Goal: Task Accomplishment & Management: Complete application form

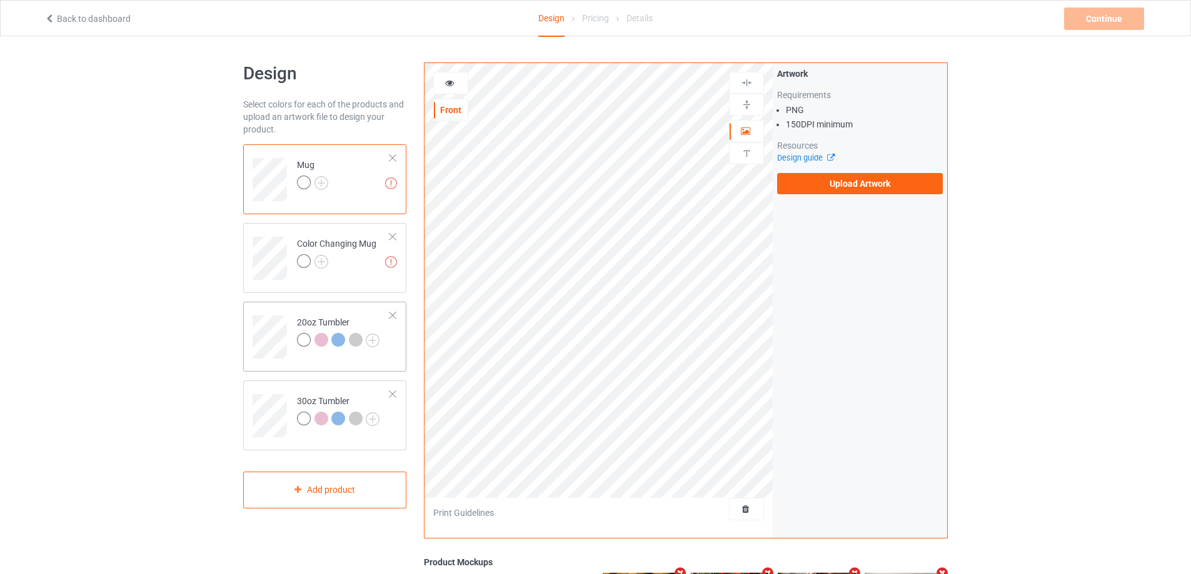
click at [282, 309] on td at bounding box center [272, 333] width 38 height 52
click at [279, 393] on td at bounding box center [272, 412] width 38 height 52
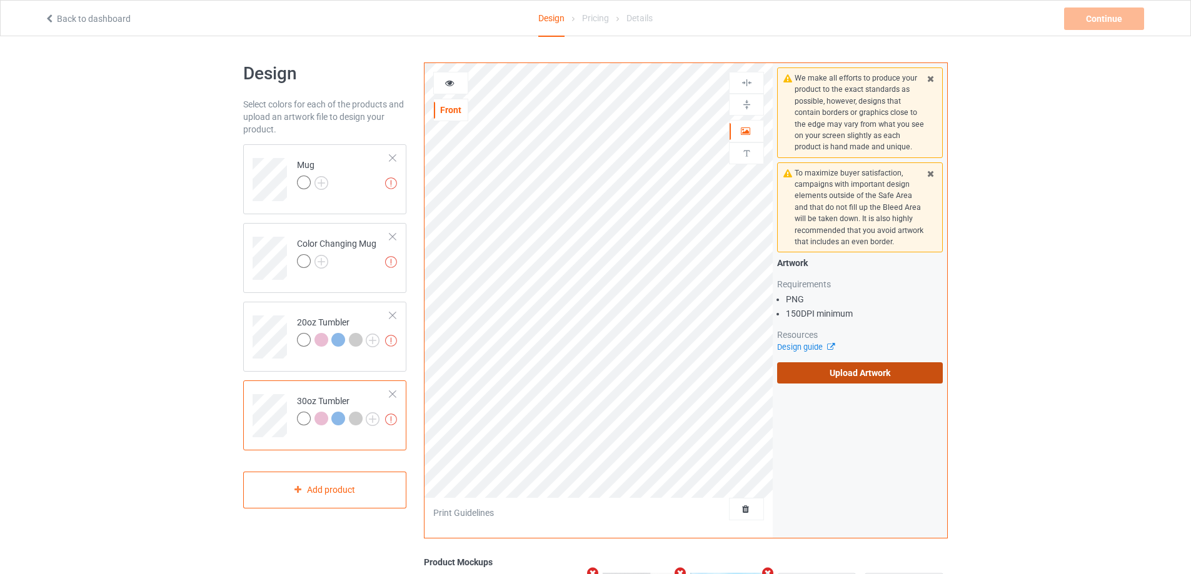
click at [828, 373] on label "Upload Artwork" at bounding box center [860, 373] width 166 height 21
click at [0, 0] on input "Upload Artwork" at bounding box center [0, 0] width 0 height 0
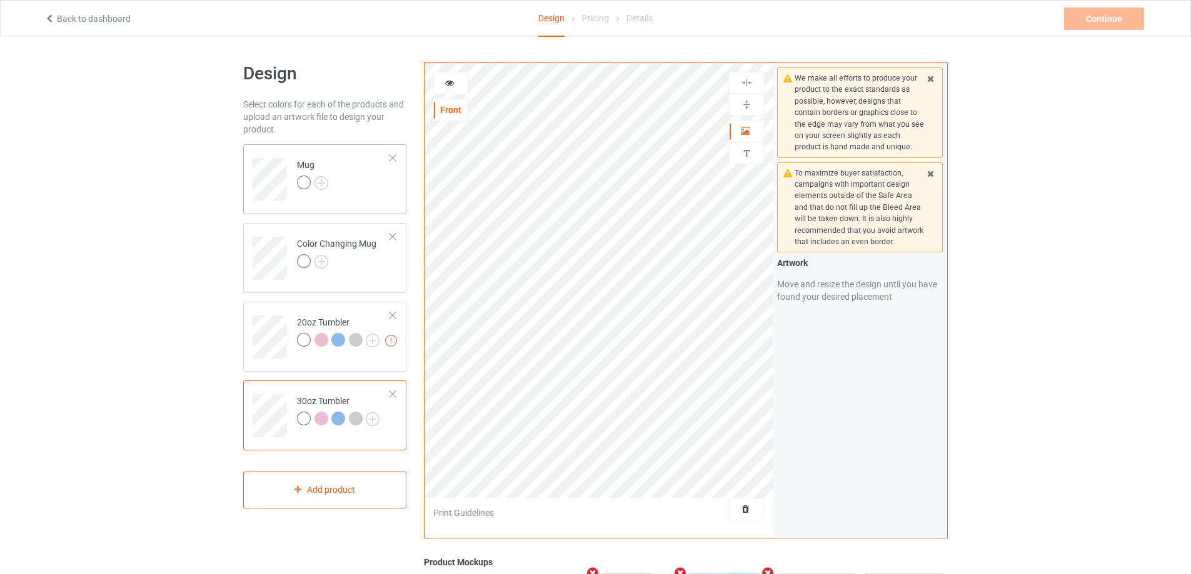
click at [363, 186] on td "Mug" at bounding box center [343, 175] width 107 height 52
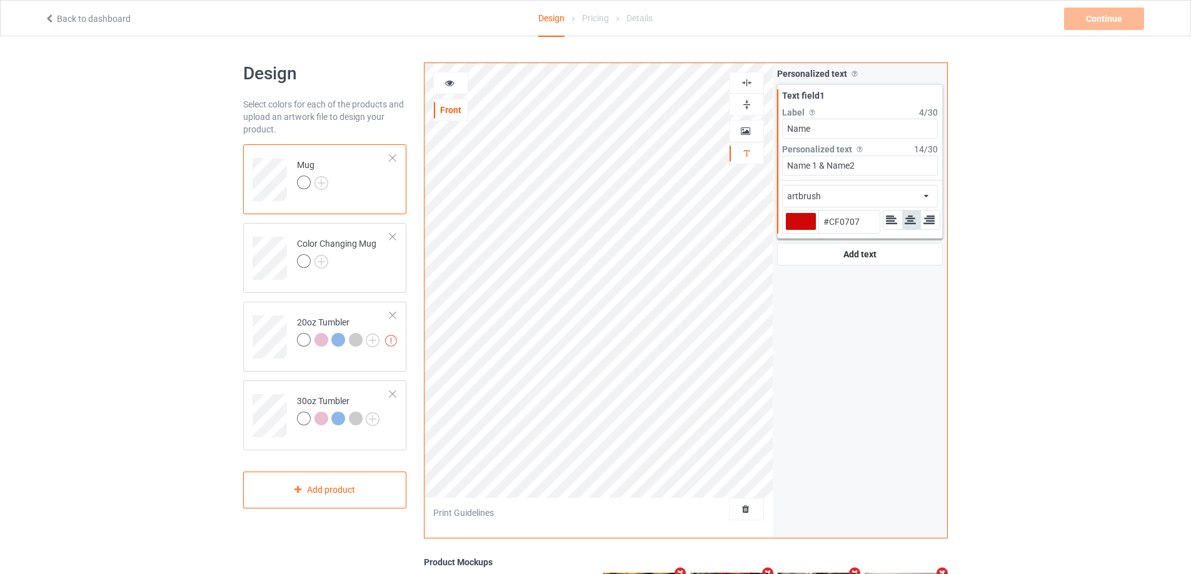
type input "#cf0707"
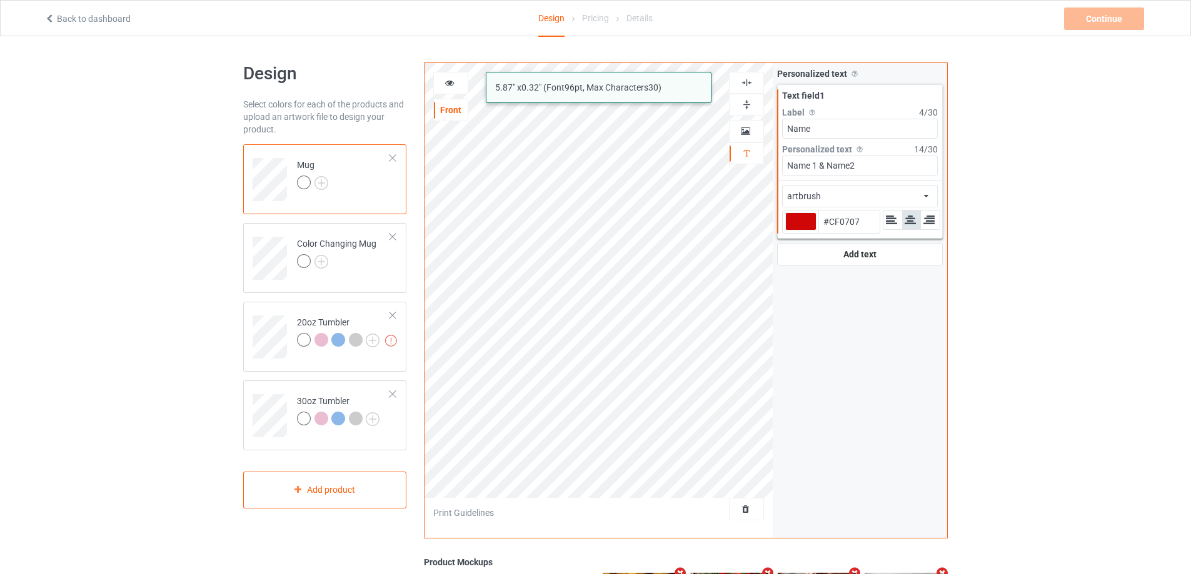
type input "#cf0707"
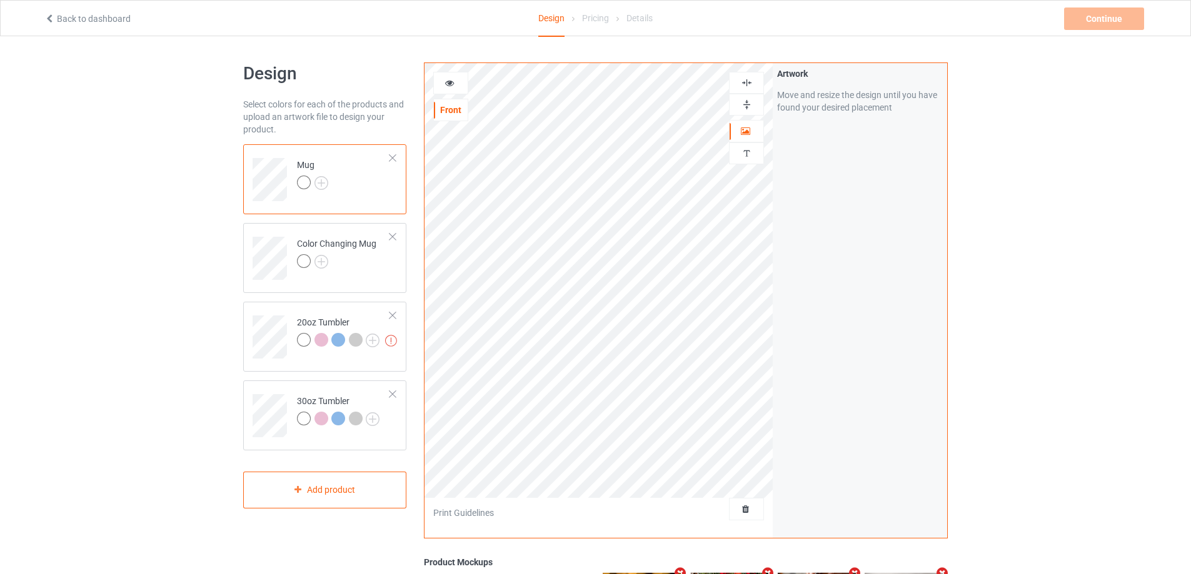
click at [454, 86] on div at bounding box center [451, 83] width 34 height 13
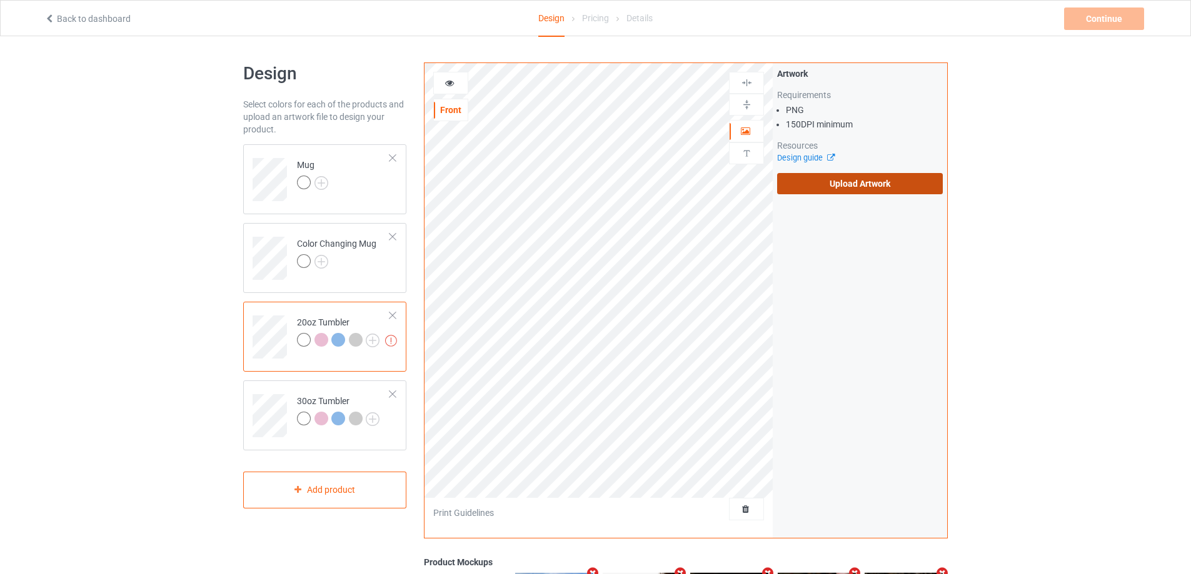
click at [830, 184] on label "Upload Artwork" at bounding box center [860, 183] width 166 height 21
click at [0, 0] on input "Upload Artwork" at bounding box center [0, 0] width 0 height 0
click at [394, 314] on div at bounding box center [392, 315] width 9 height 9
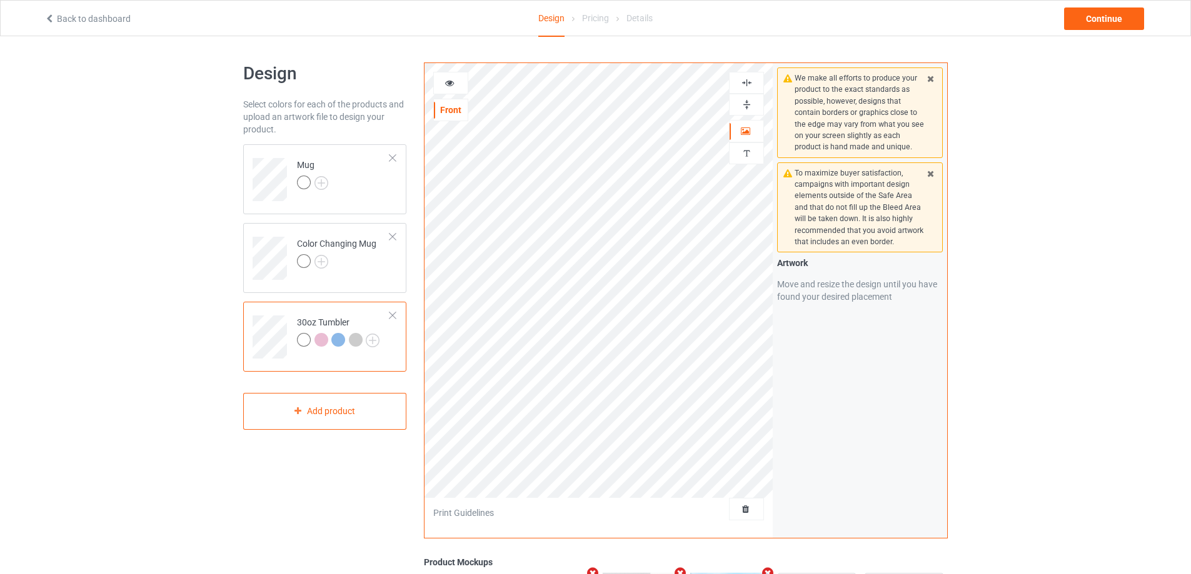
click at [394, 314] on div at bounding box center [392, 315] width 9 height 9
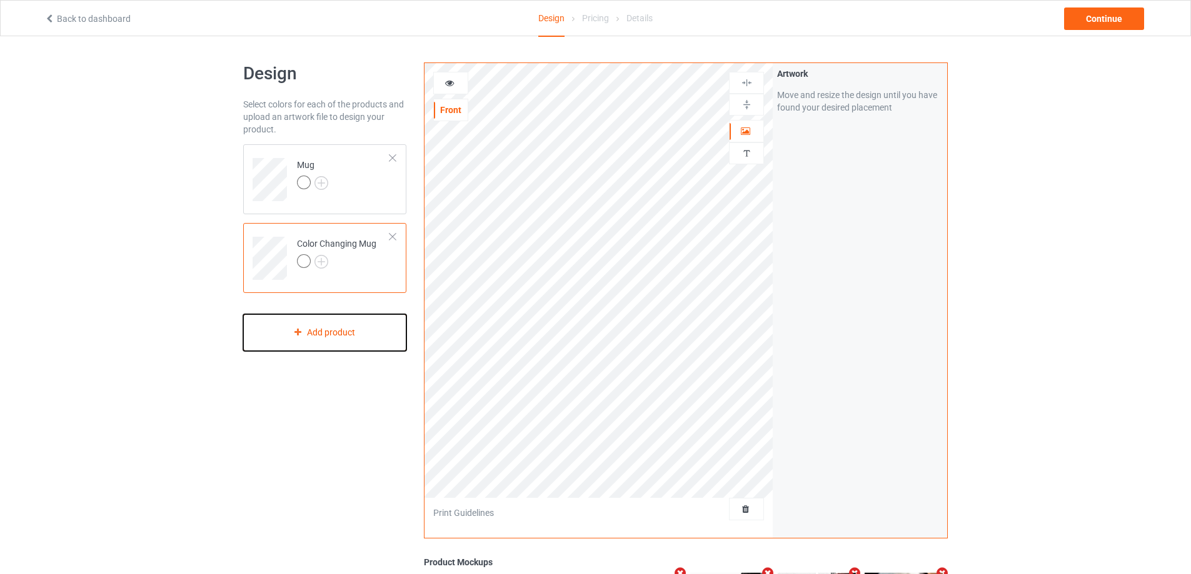
click at [376, 331] on div "Add product" at bounding box center [324, 332] width 163 height 37
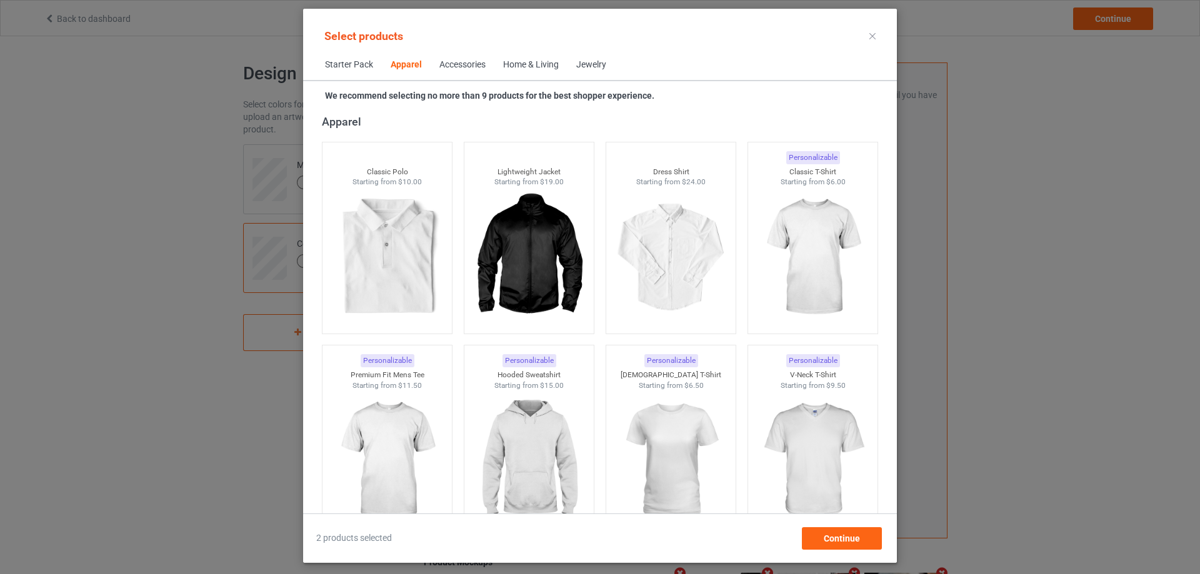
click at [552, 56] on span "Home & Living" at bounding box center [530, 65] width 73 height 30
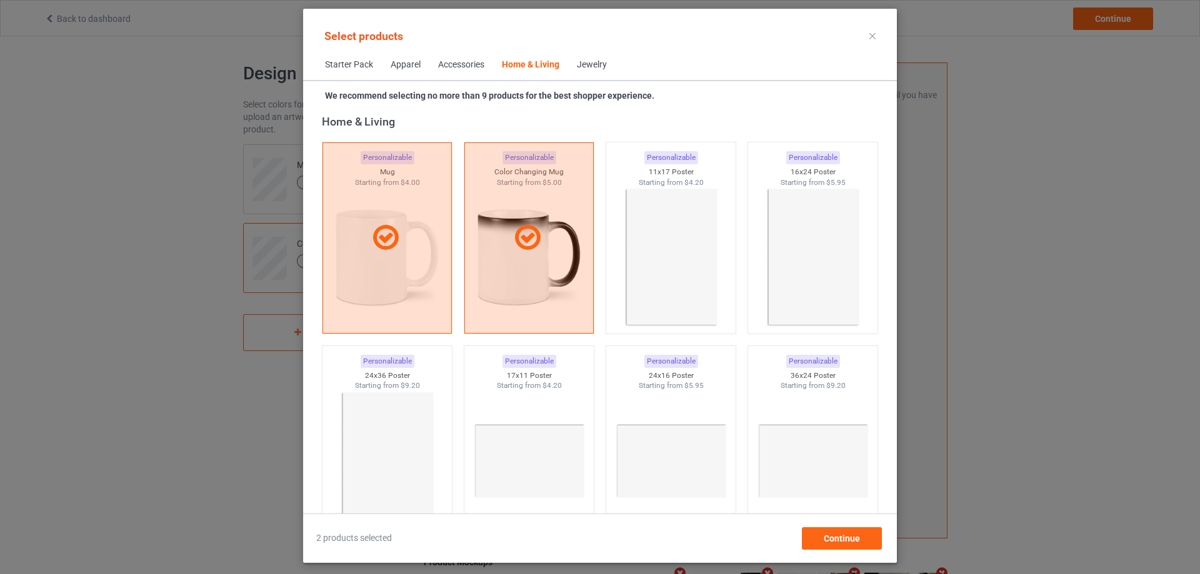
click at [549, 64] on div "Home & Living" at bounding box center [531, 65] width 58 height 13
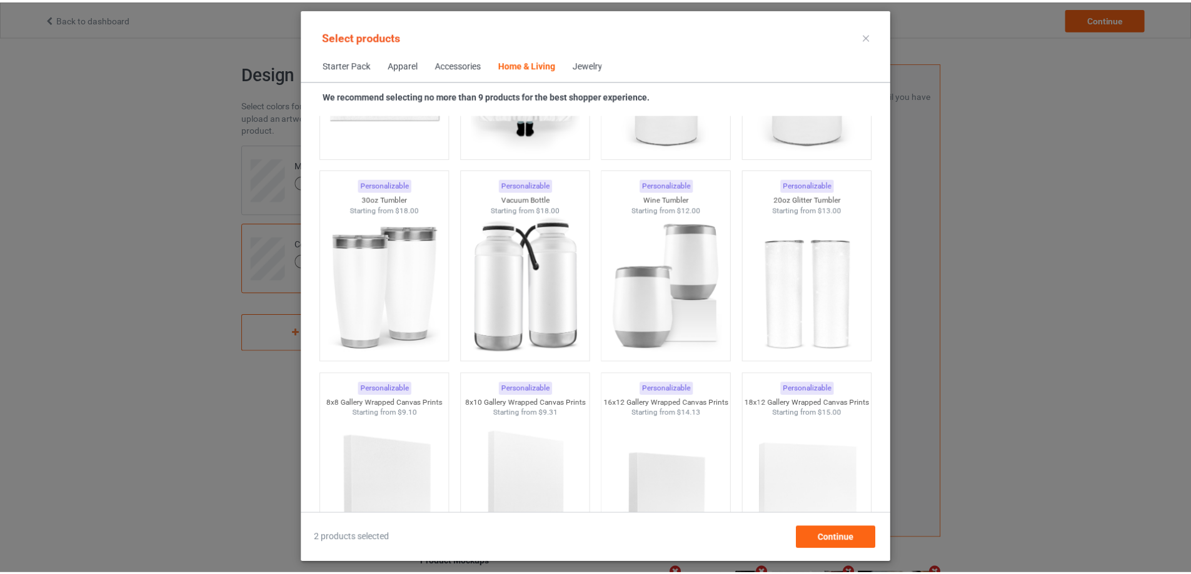
scroll to position [10514, 0]
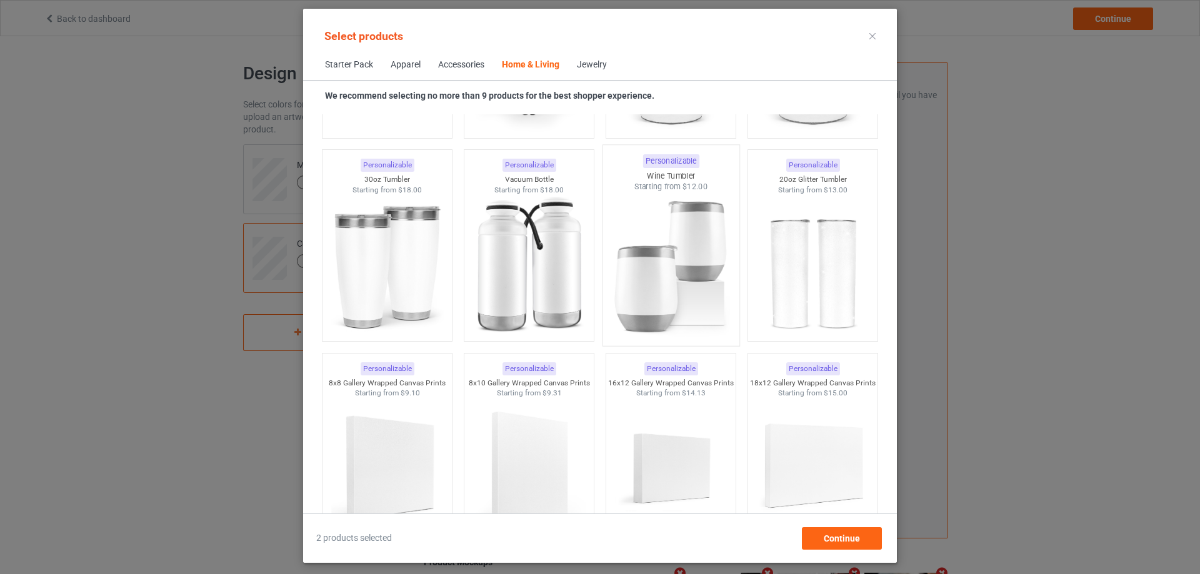
click at [675, 231] on img at bounding box center [671, 266] width 118 height 147
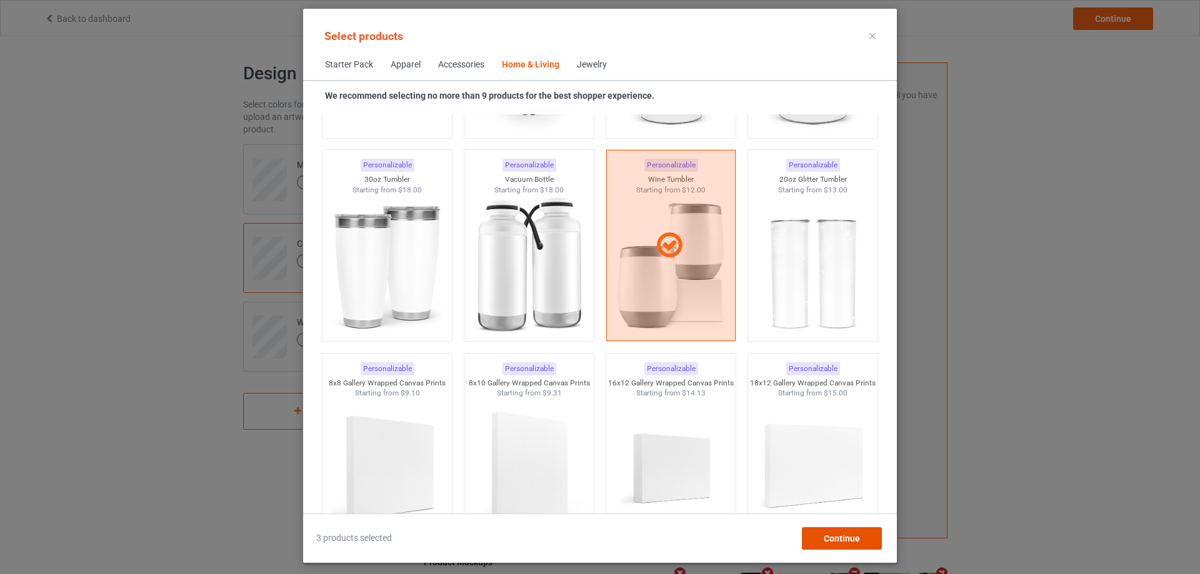
click at [838, 540] on span "Continue" at bounding box center [842, 539] width 36 height 10
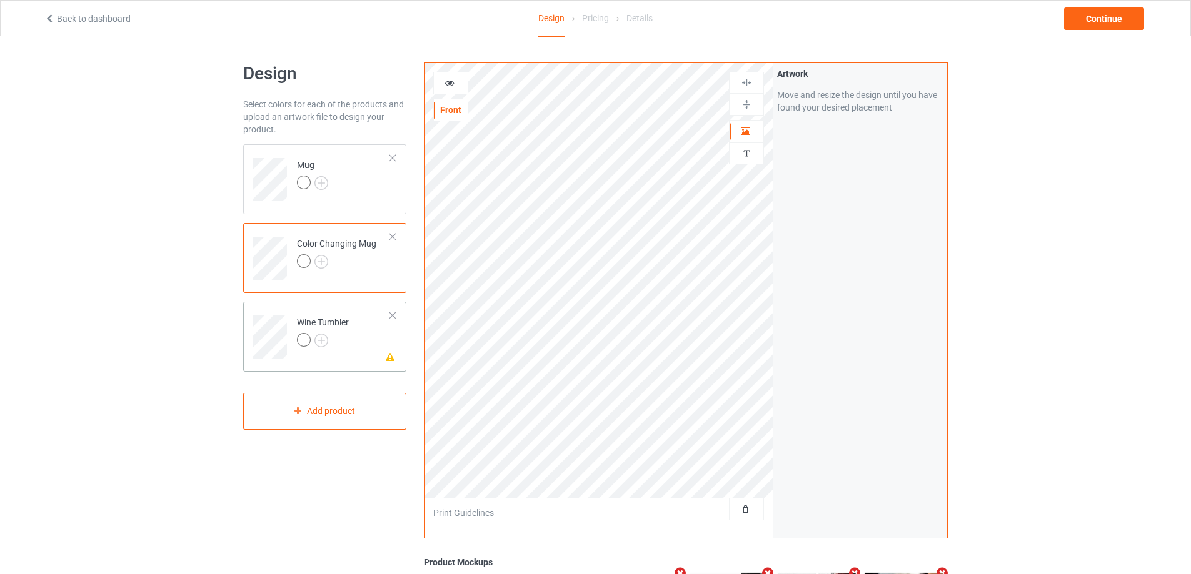
click at [369, 349] on td "Please check the personalized design Wine Tumbler" at bounding box center [343, 333] width 107 height 52
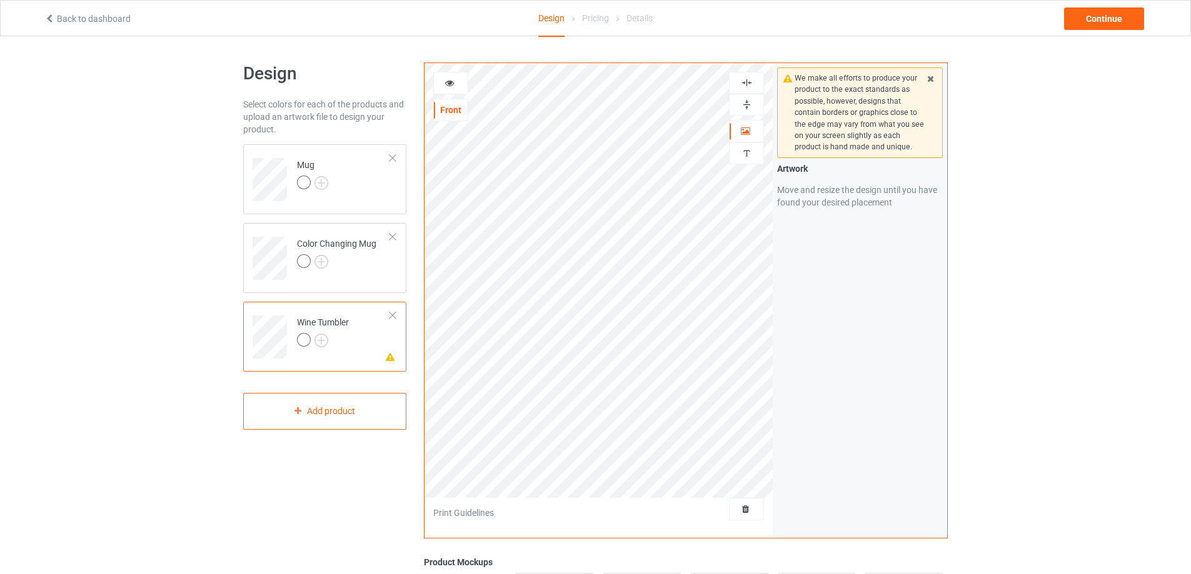
click at [751, 159] on div "Personalized text" at bounding box center [746, 154] width 35 height 22
click at [357, 194] on td "Mug" at bounding box center [343, 175] width 107 height 52
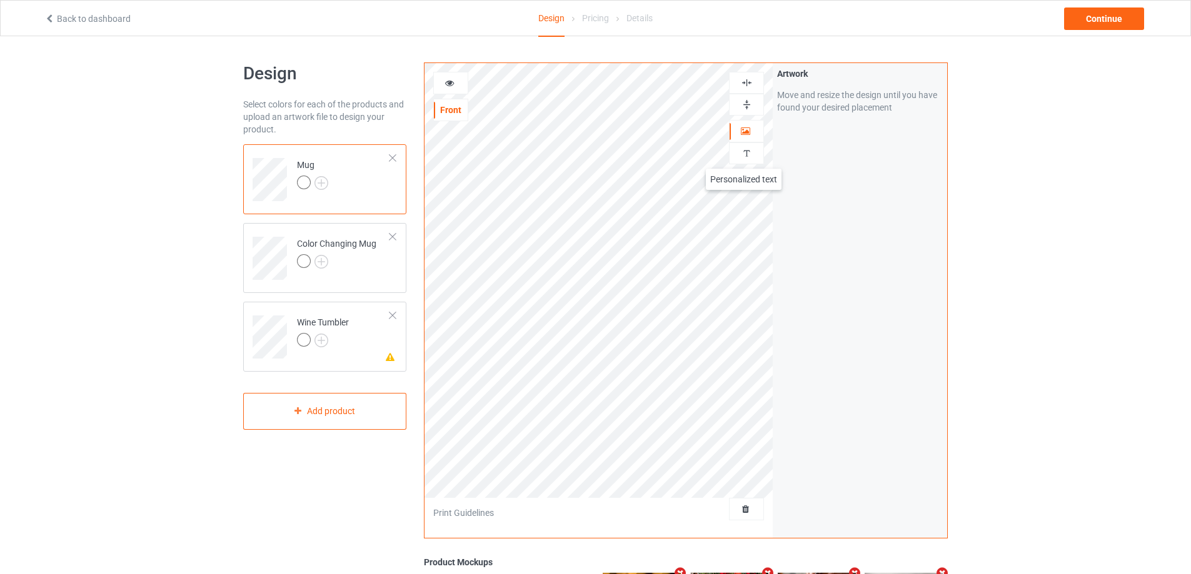
click at [744, 155] on img at bounding box center [747, 154] width 12 height 12
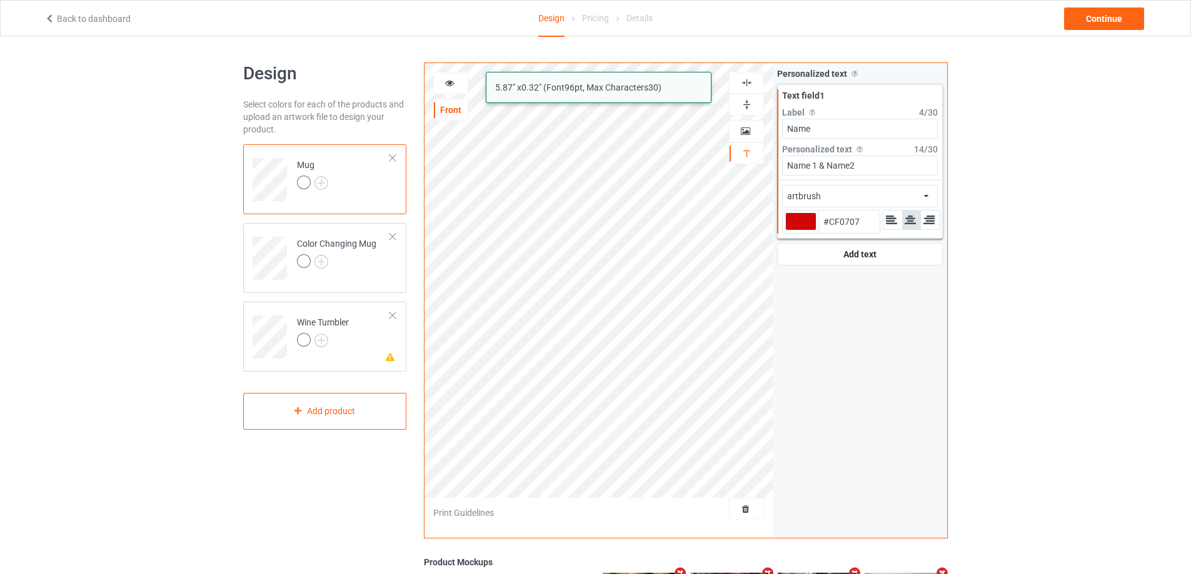
click at [709, 171] on div "artbrush 5.87 " x 0.32 " (Font 96 pt, Max Characters 30 ) Front Artwork Persona…" at bounding box center [686, 301] width 524 height 476
type input "#cf0707"
click at [354, 316] on td "Please check the personalized design Wine Tumbler" at bounding box center [343, 333] width 107 height 52
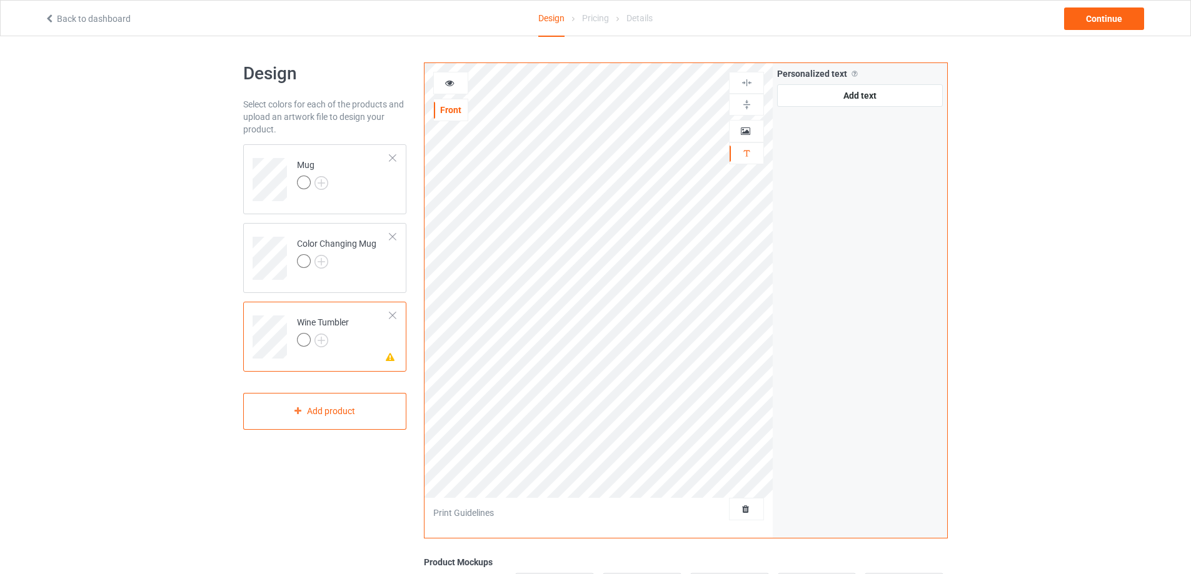
click at [446, 81] on icon at bounding box center [449, 81] width 11 height 9
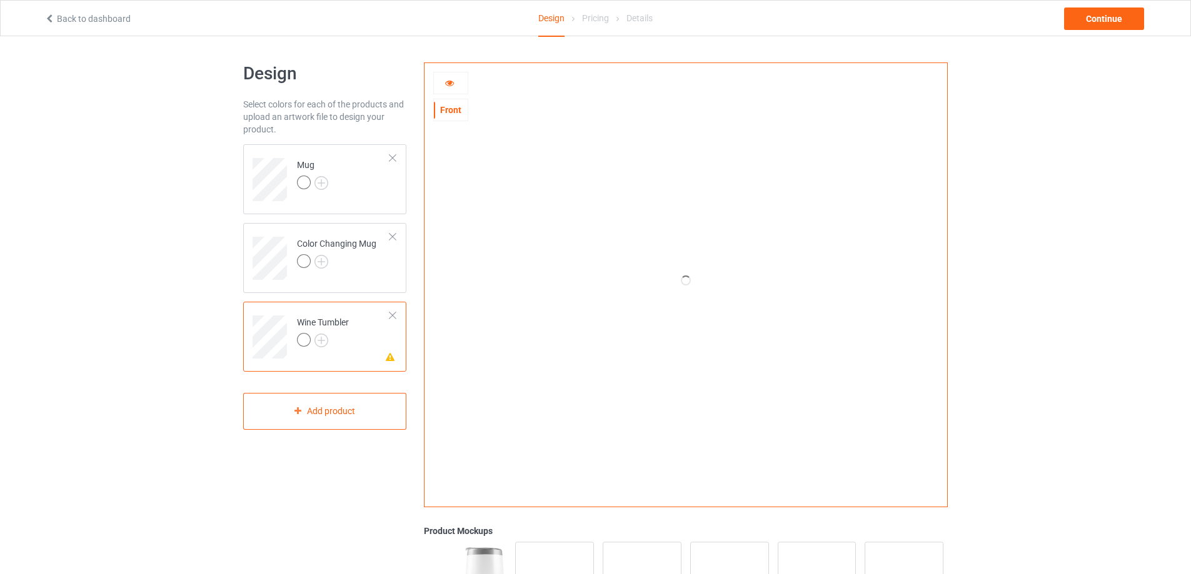
click at [455, 86] on div at bounding box center [451, 83] width 34 height 13
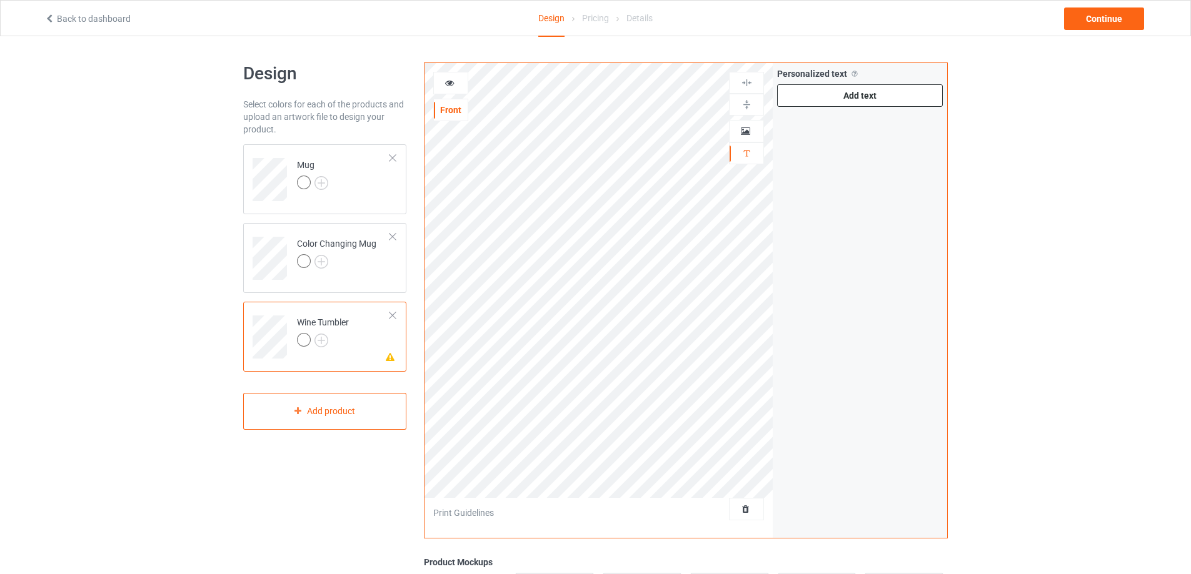
click at [858, 96] on div "Add text" at bounding box center [860, 95] width 166 height 23
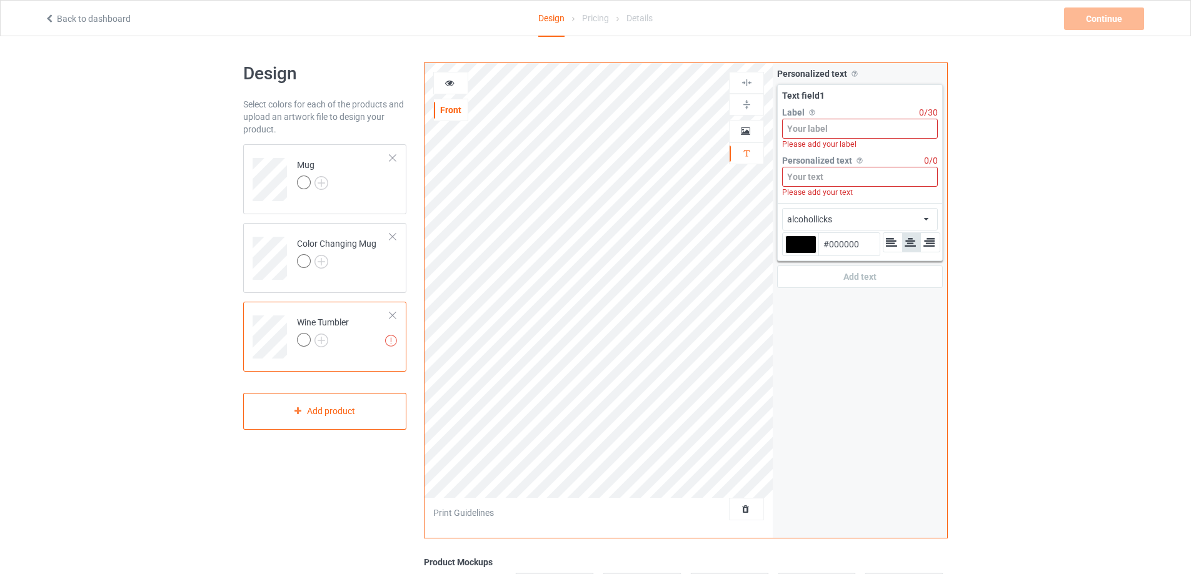
click at [812, 174] on input at bounding box center [860, 177] width 156 height 20
paste input "Name 1 & Name2"
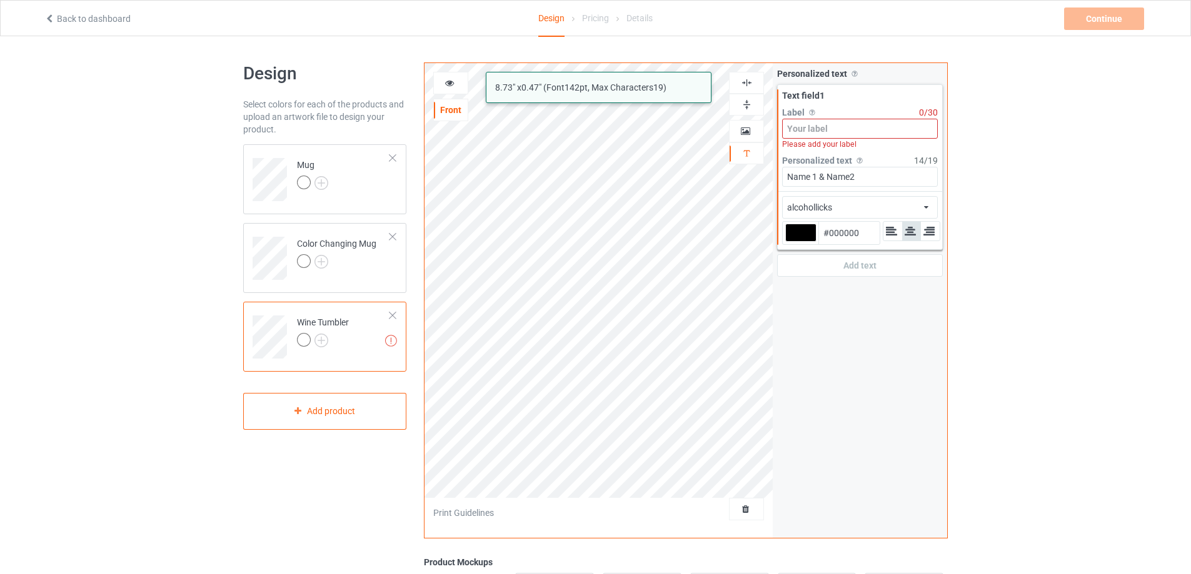
type input "Name 1 & Name2"
click at [829, 129] on input at bounding box center [860, 129] width 156 height 20
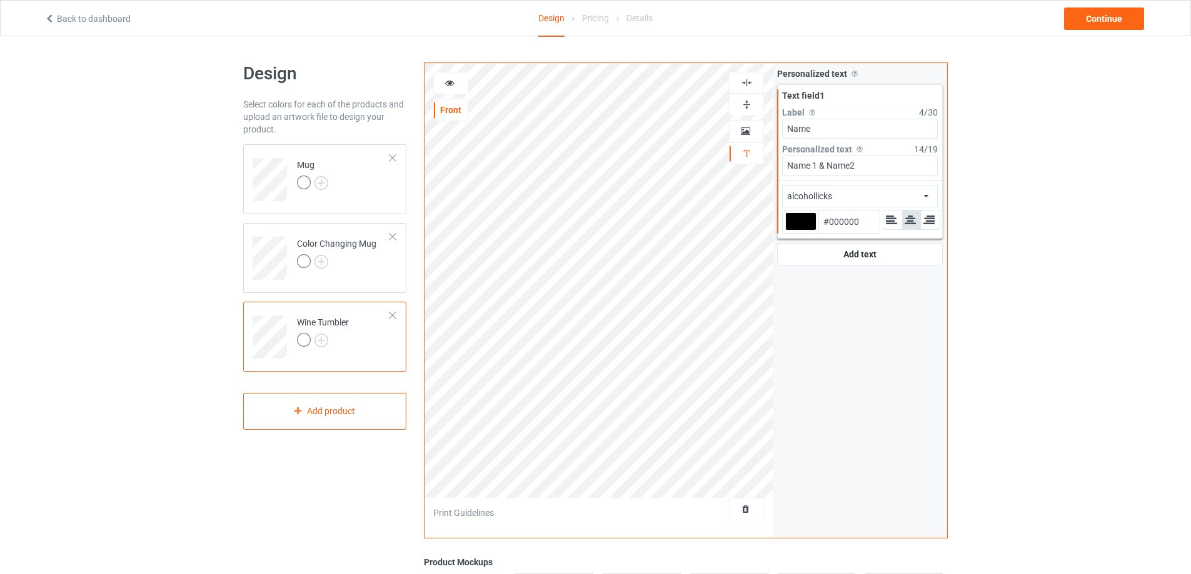
type input "Name"
click at [927, 194] on div "alcohollicks african airstream aladdin alcohollicks [PERSON_NAME] almontesnow a…" at bounding box center [860, 196] width 156 height 23
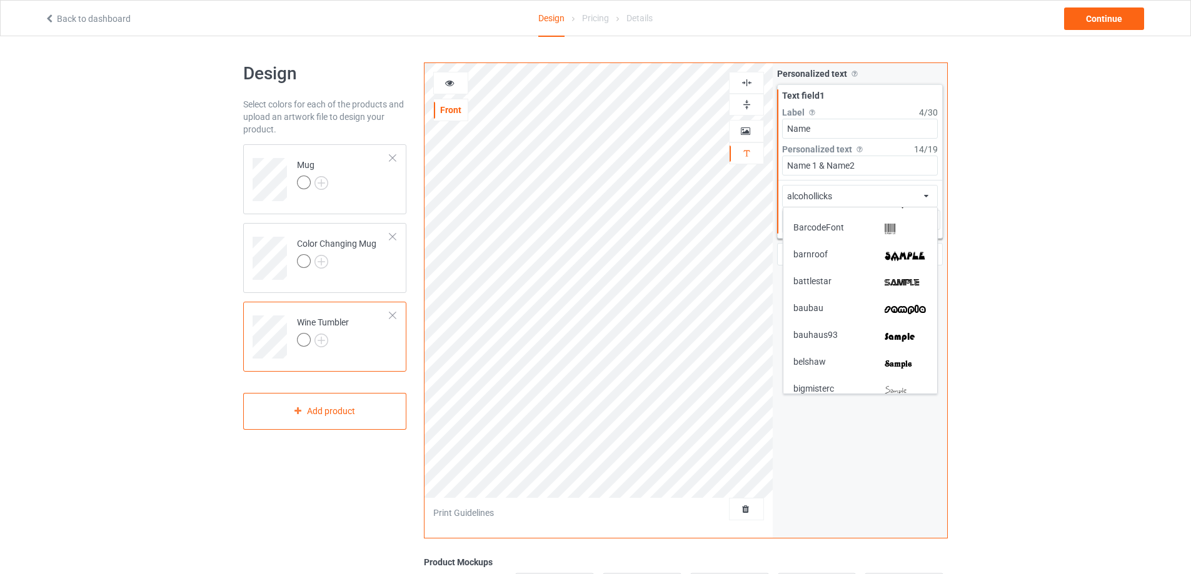
scroll to position [188, 0]
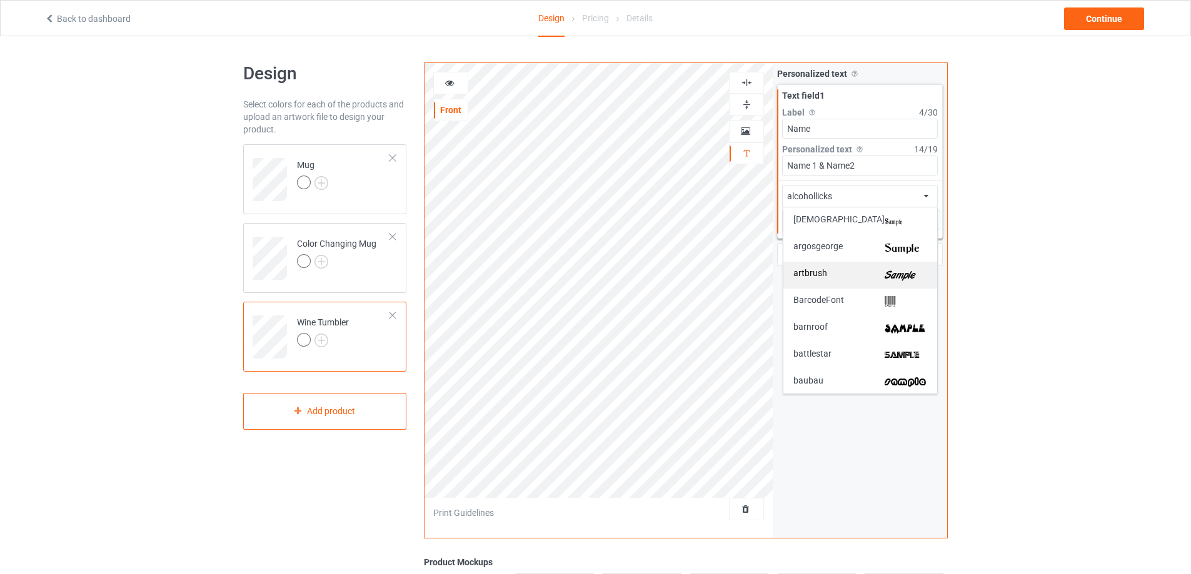
click at [909, 274] on img at bounding box center [906, 275] width 43 height 13
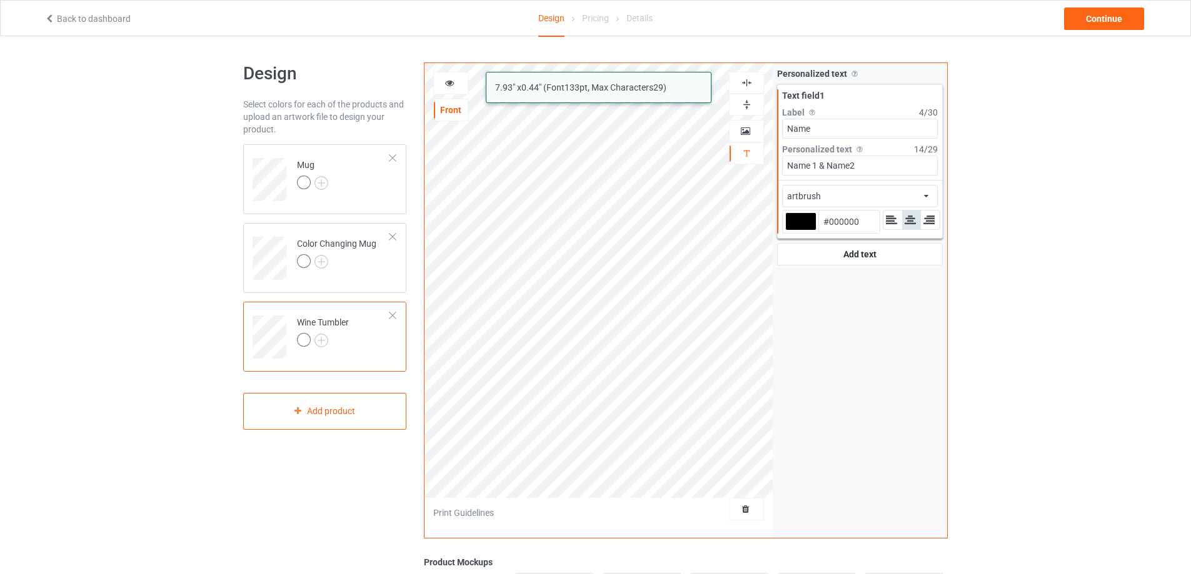
click at [796, 223] on div at bounding box center [800, 222] width 31 height 18
click at [796, 231] on input "#000000" at bounding box center [800, 239] width 31 height 17
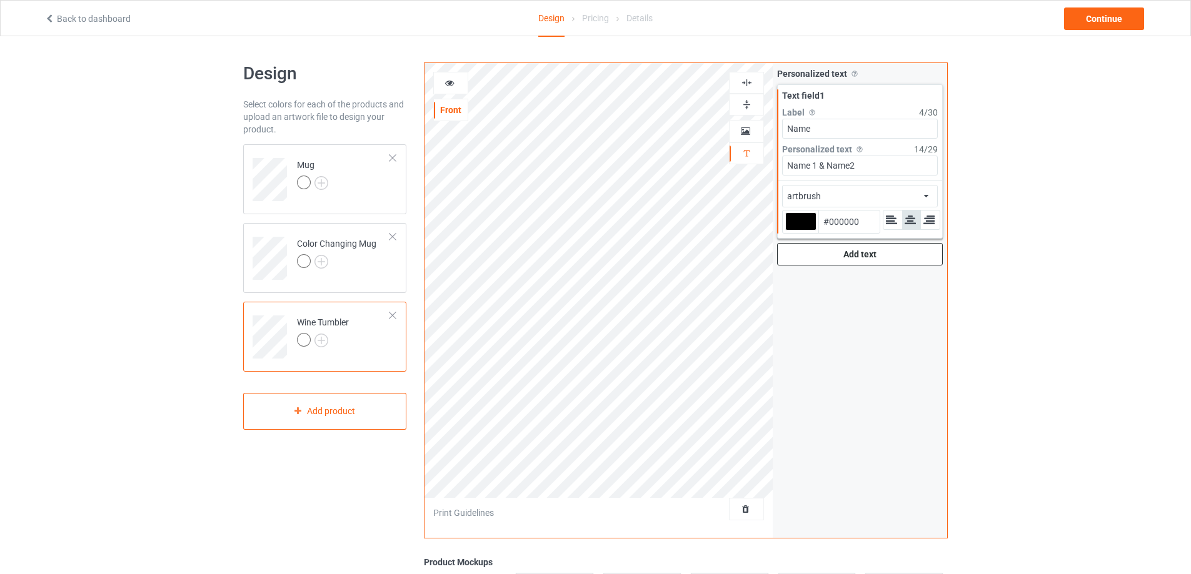
type input "#df1111"
type input "#DF1111"
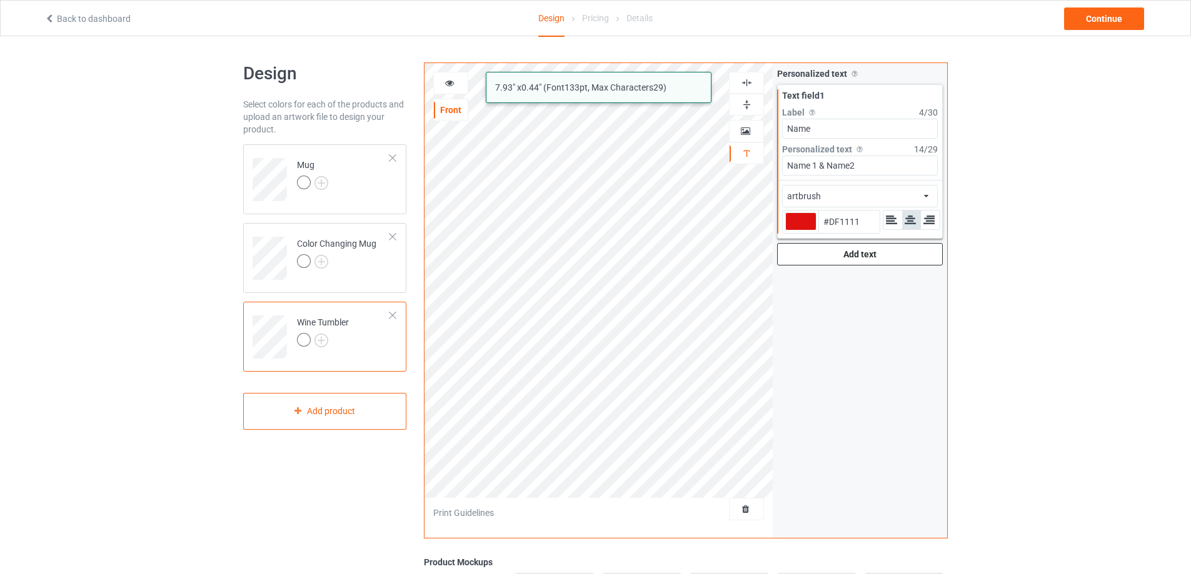
type input "#df1111"
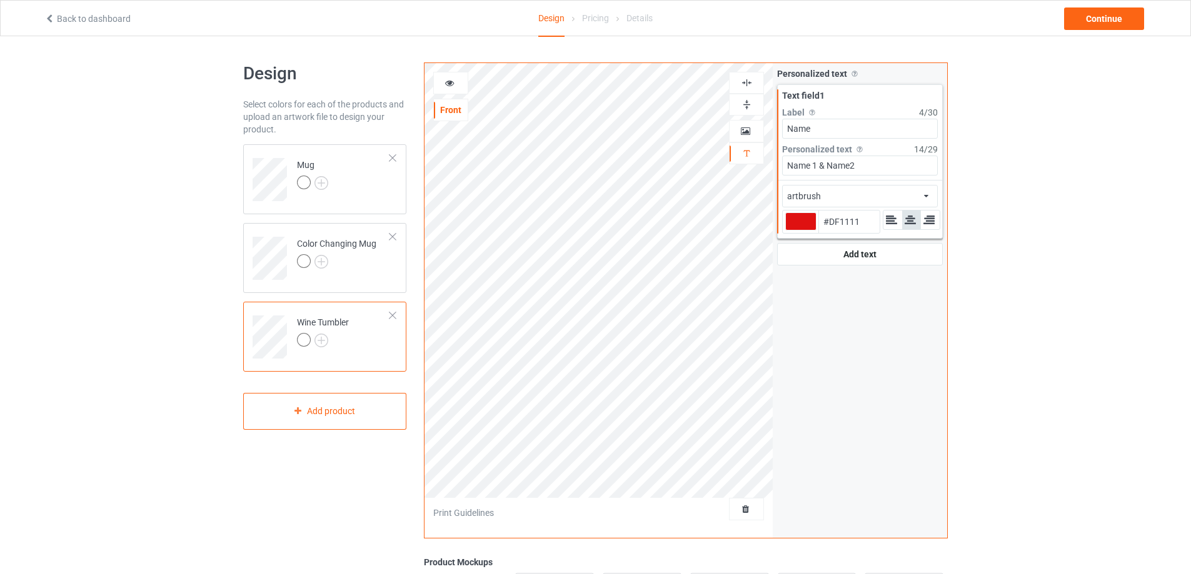
type input "#df1111"
click at [452, 84] on icon at bounding box center [449, 81] width 11 height 9
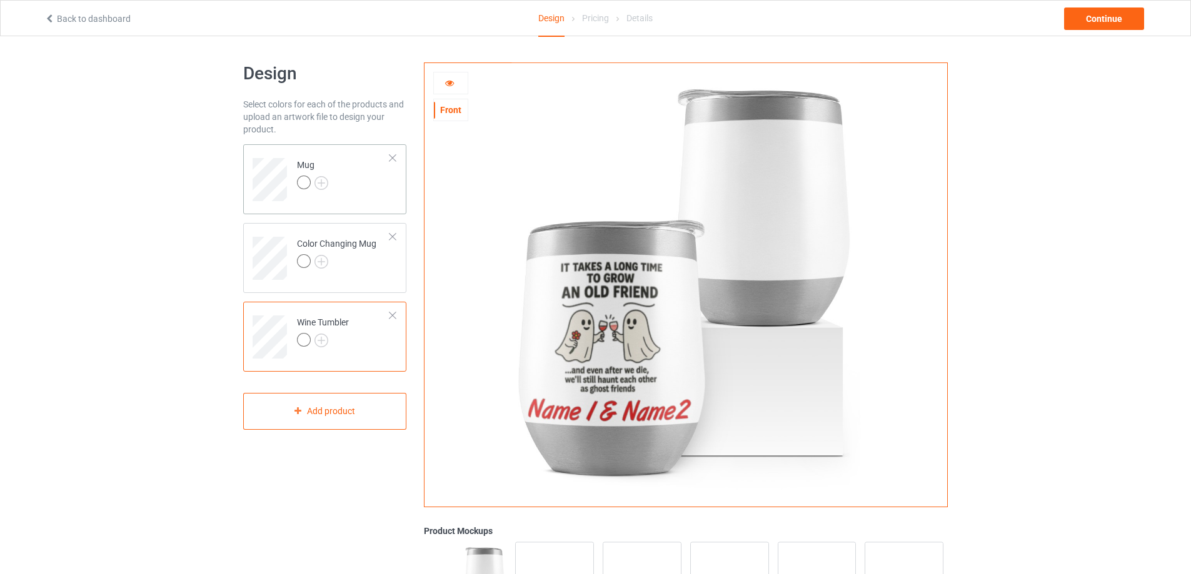
click at [360, 198] on td "Mug" at bounding box center [343, 175] width 107 height 52
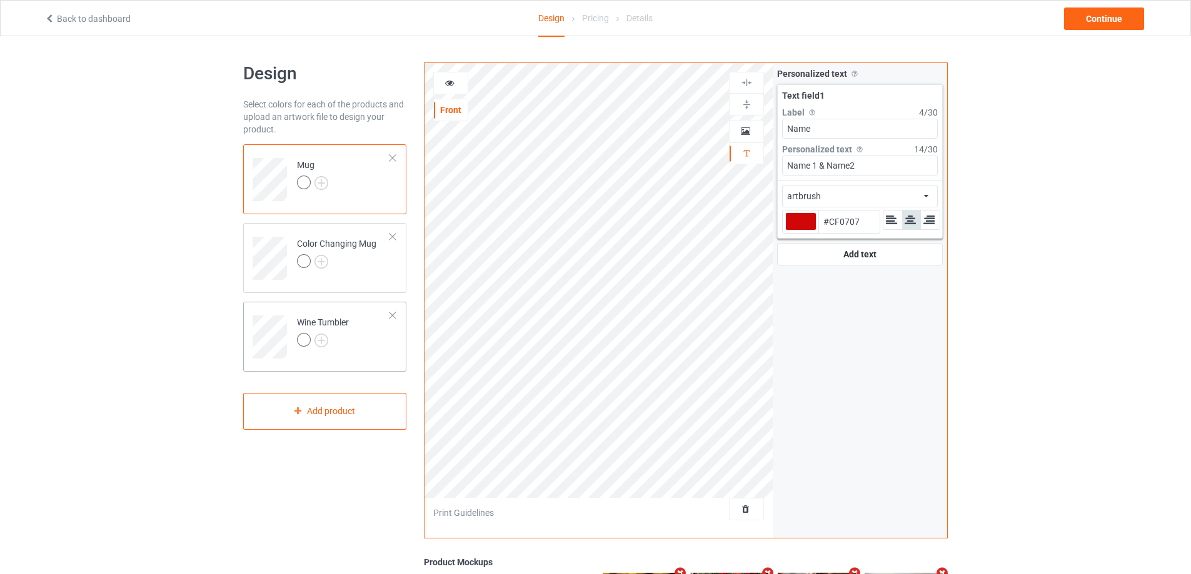
click at [349, 319] on td "Wine Tumbler" at bounding box center [343, 333] width 107 height 52
type input "#df1111"
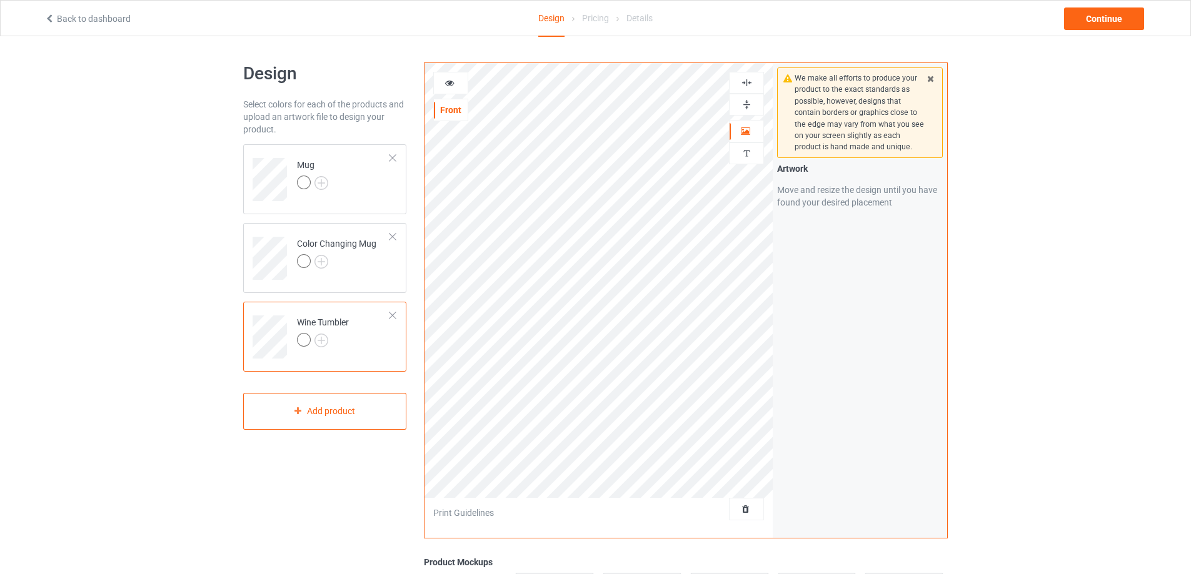
click at [451, 80] on icon at bounding box center [449, 81] width 11 height 9
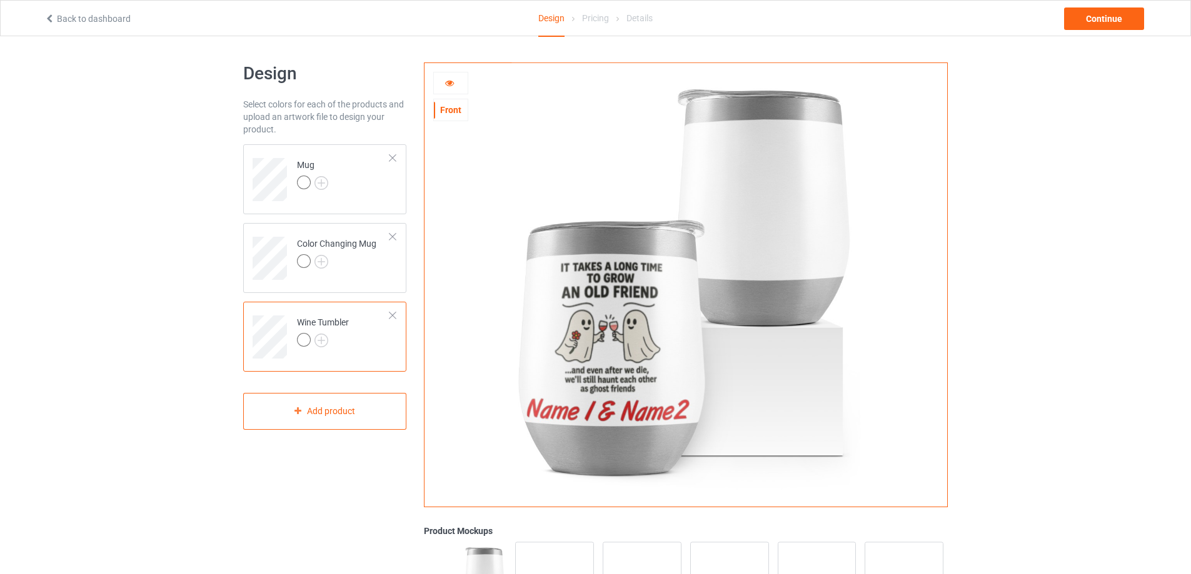
click at [451, 80] on icon at bounding box center [449, 81] width 11 height 9
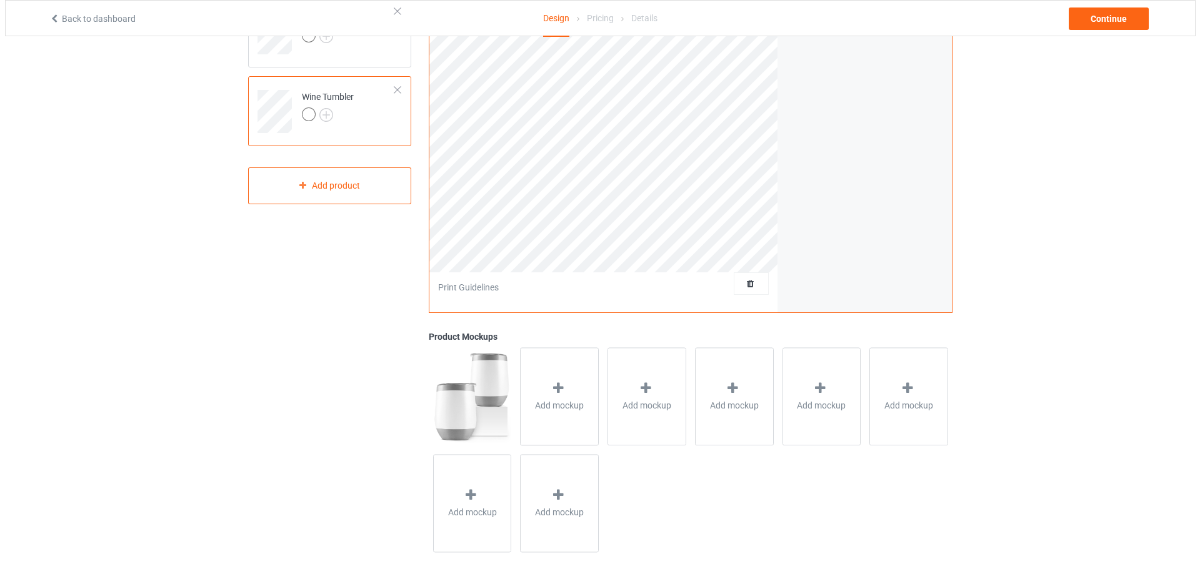
scroll to position [235, 0]
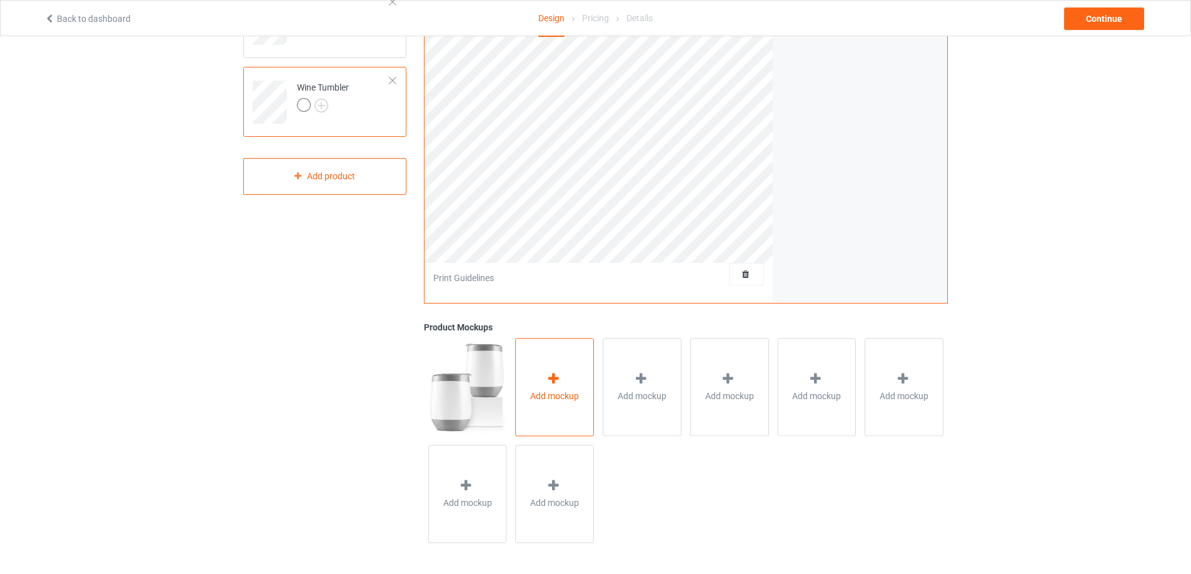
click at [579, 374] on div "Add mockup" at bounding box center [554, 387] width 79 height 98
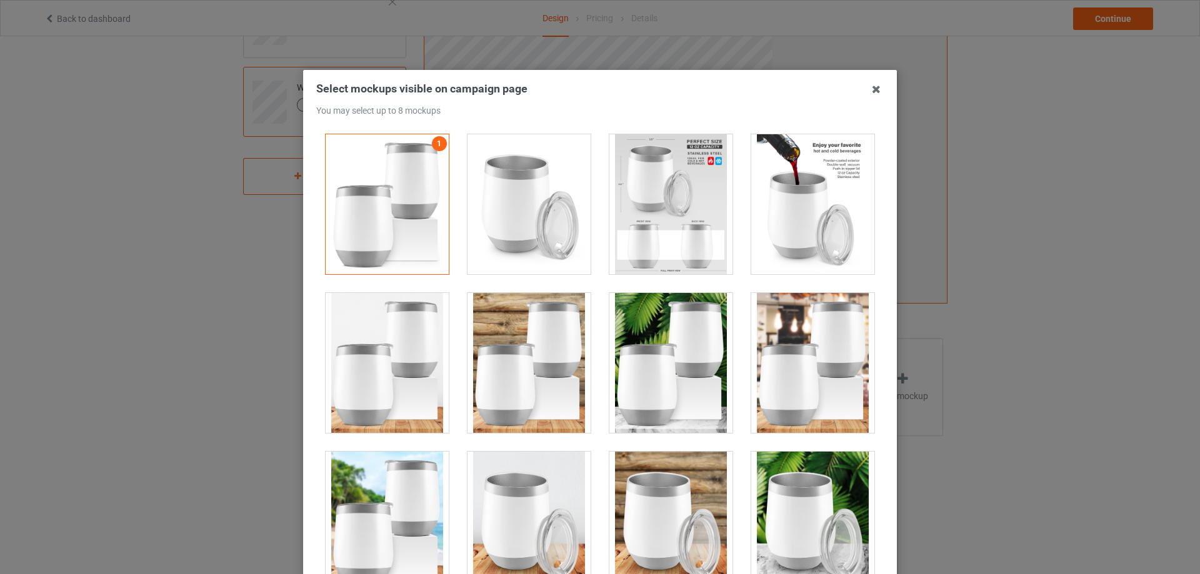
click at [535, 247] on div at bounding box center [529, 204] width 123 height 140
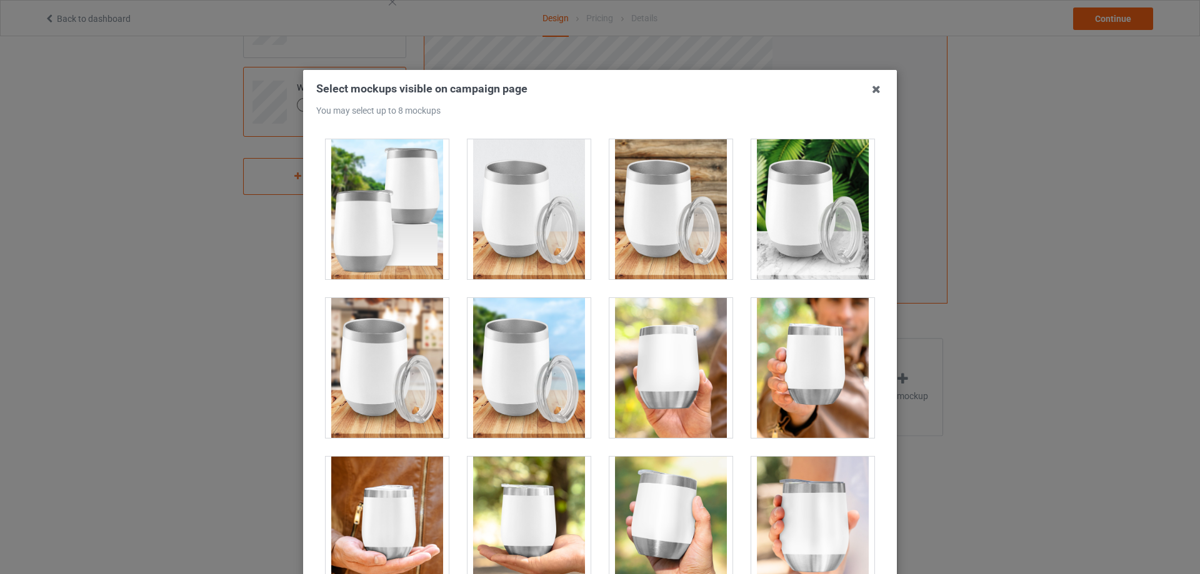
click at [673, 354] on div at bounding box center [670, 368] width 123 height 140
click at [796, 348] on div at bounding box center [812, 368] width 123 height 140
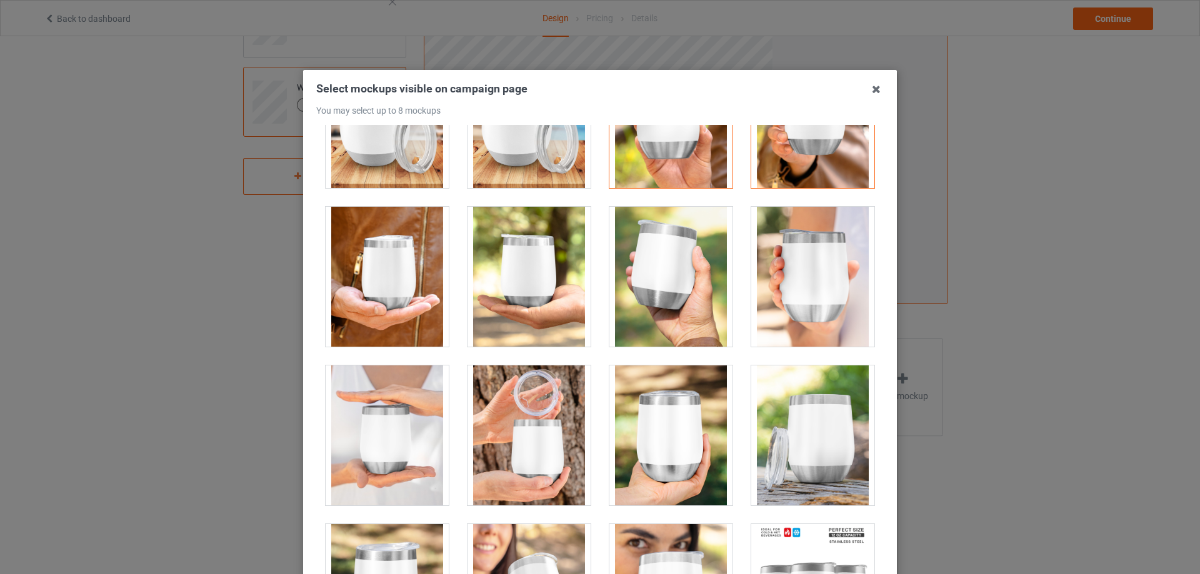
click at [377, 266] on div at bounding box center [387, 277] width 123 height 140
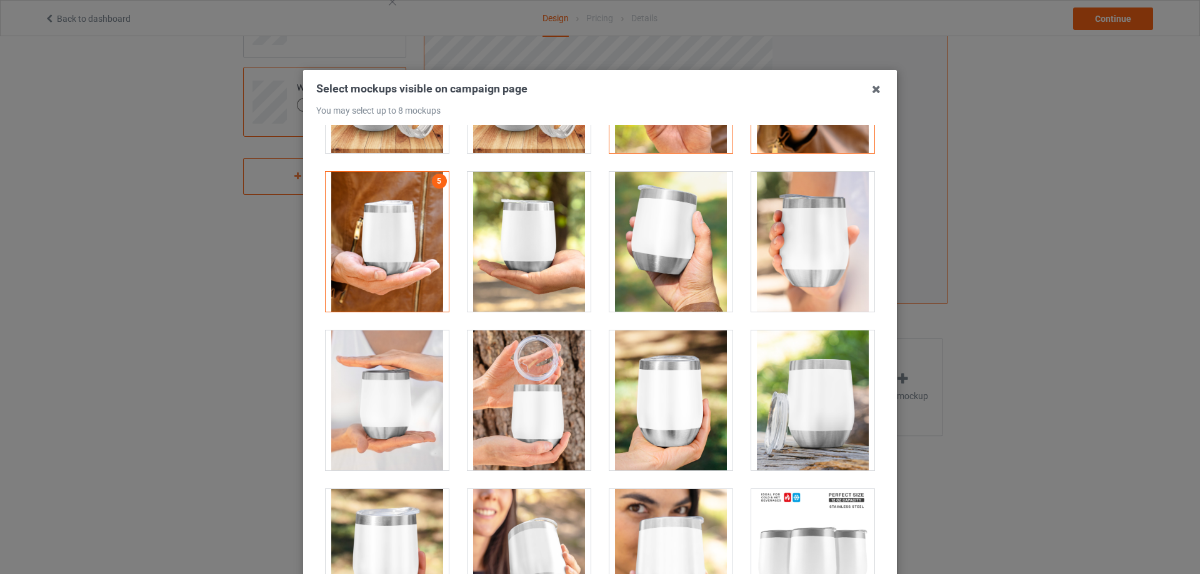
scroll to position [652, 0]
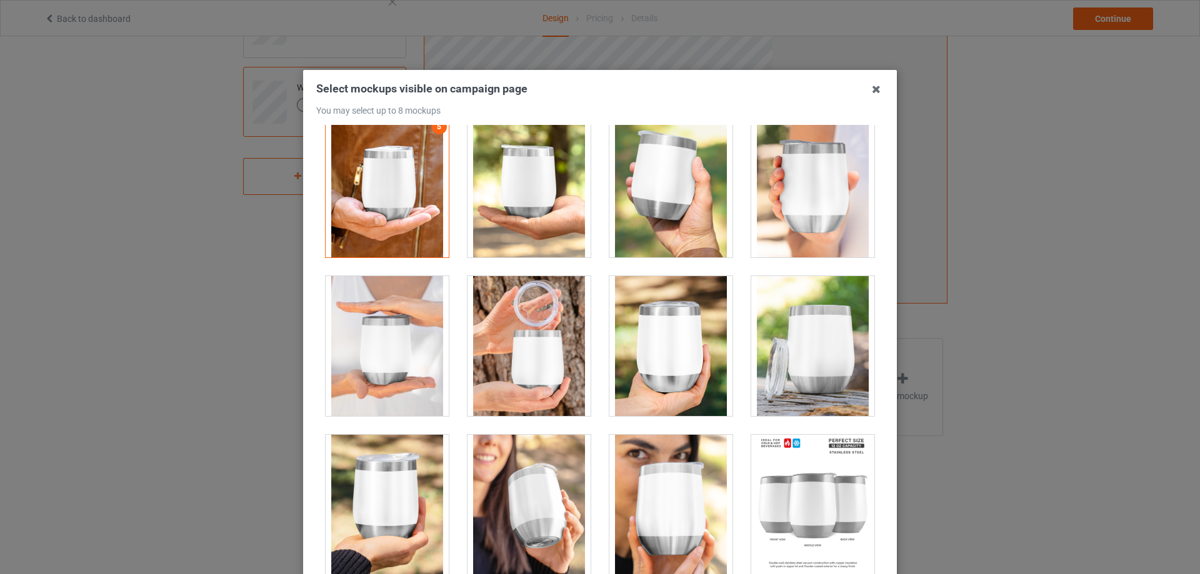
click at [675, 472] on div at bounding box center [670, 505] width 123 height 140
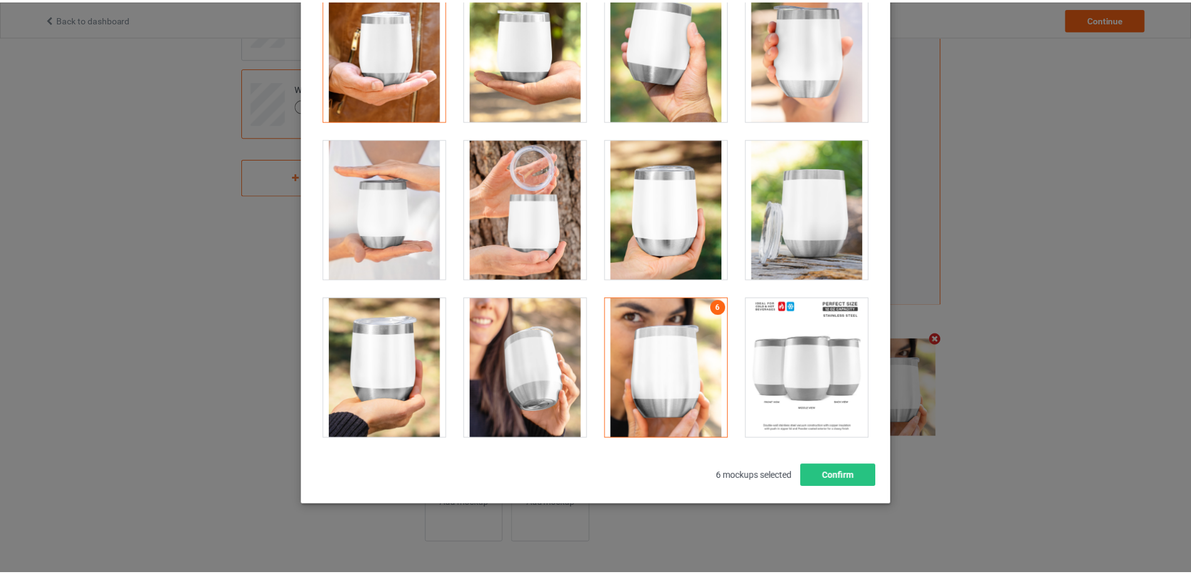
scroll to position [138, 0]
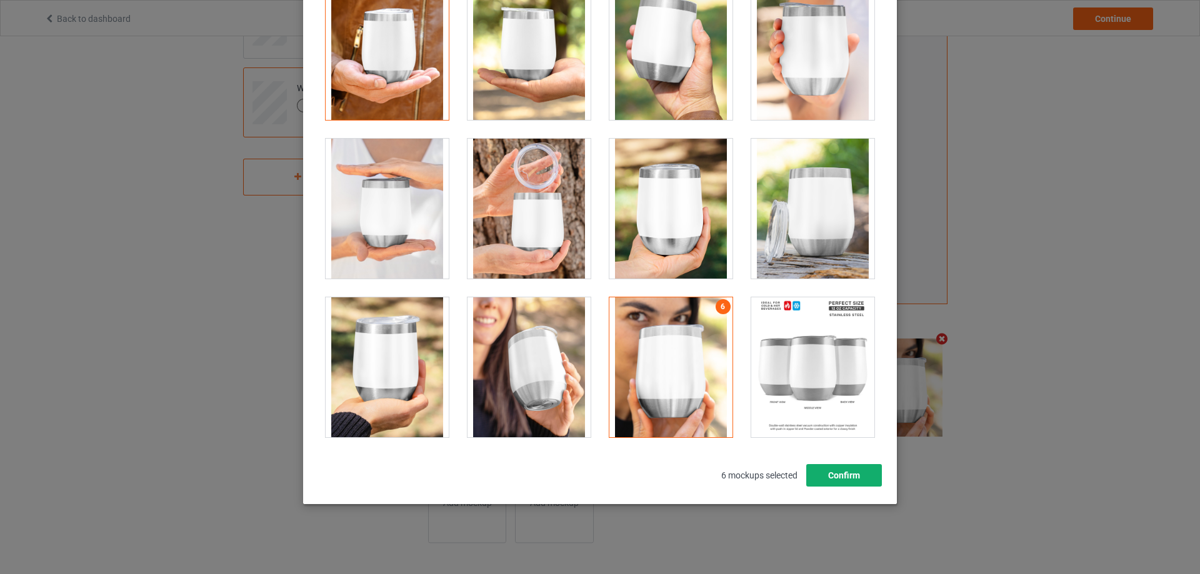
click at [854, 465] on button "Confirm" at bounding box center [844, 475] width 76 height 23
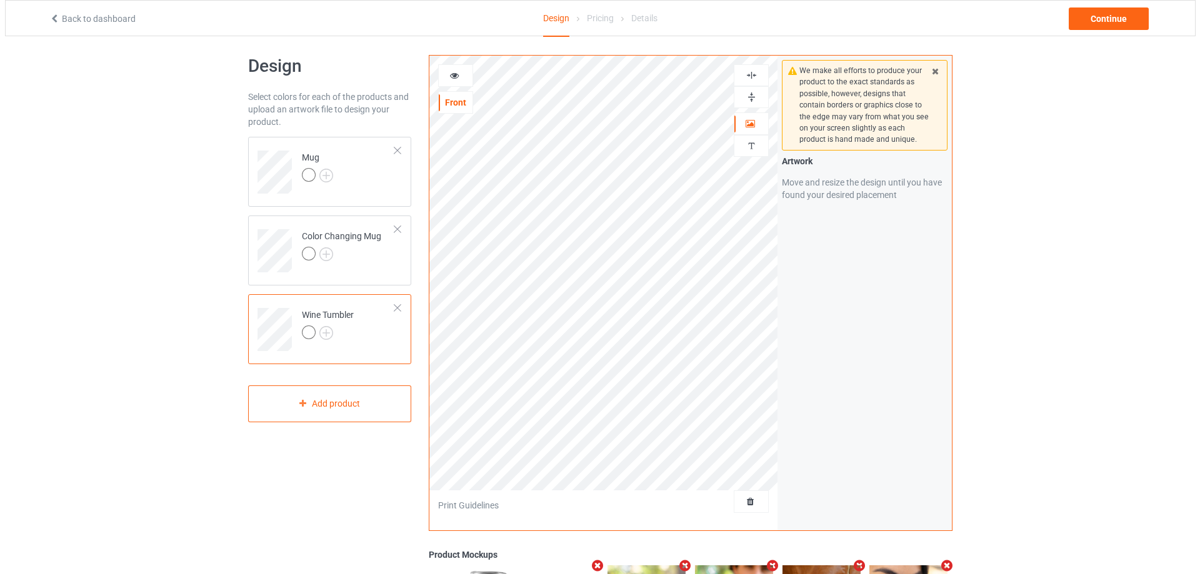
scroll to position [0, 0]
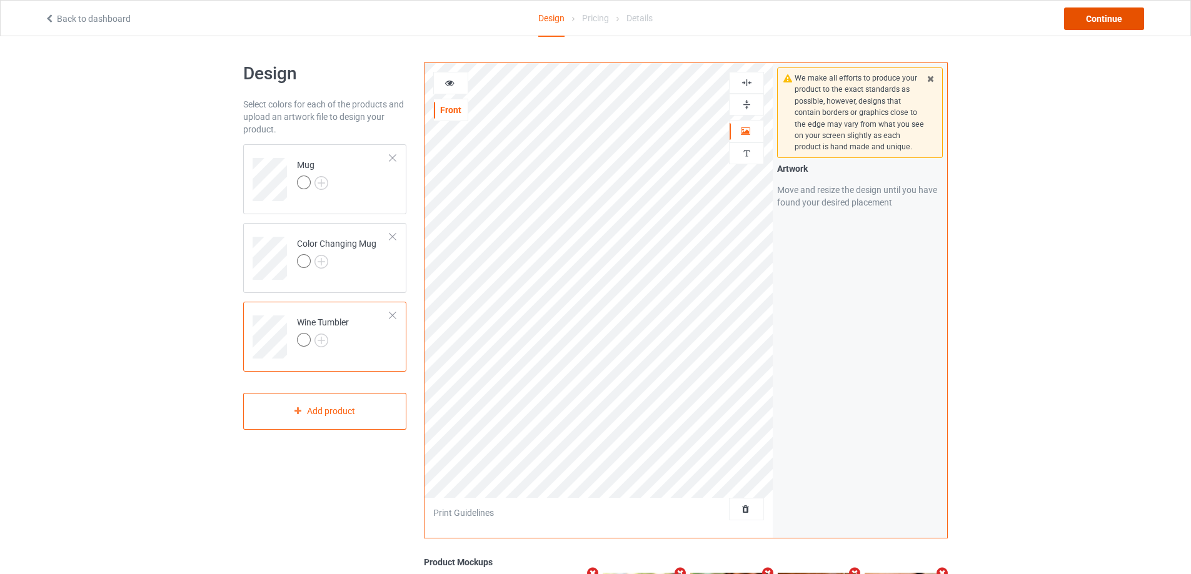
click at [1091, 24] on div "Continue" at bounding box center [1104, 19] width 80 height 23
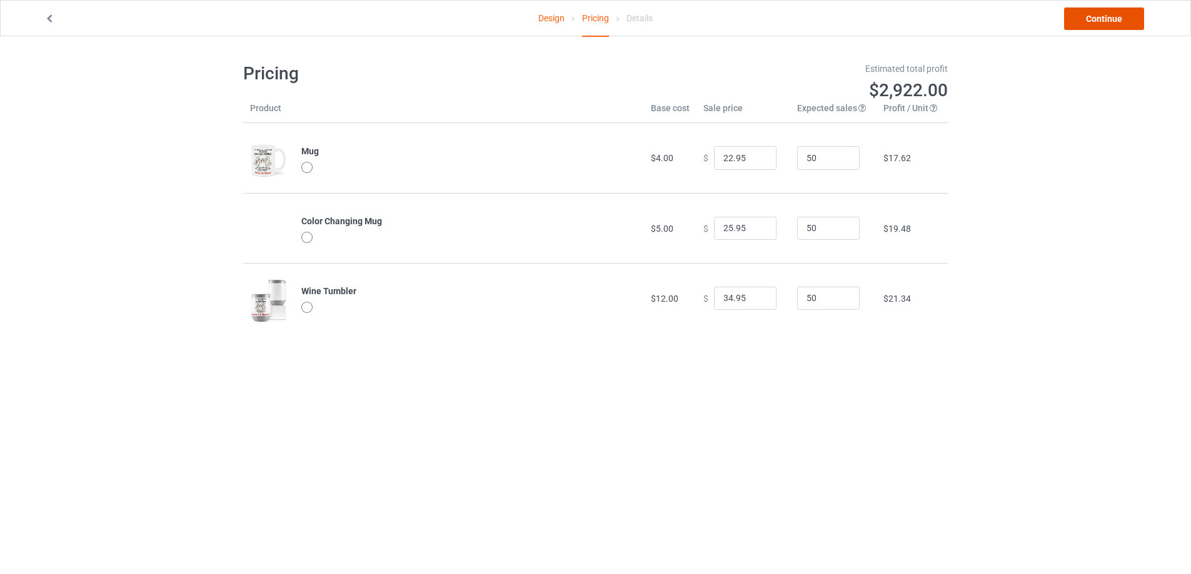
click at [1090, 25] on link "Continue" at bounding box center [1104, 19] width 80 height 23
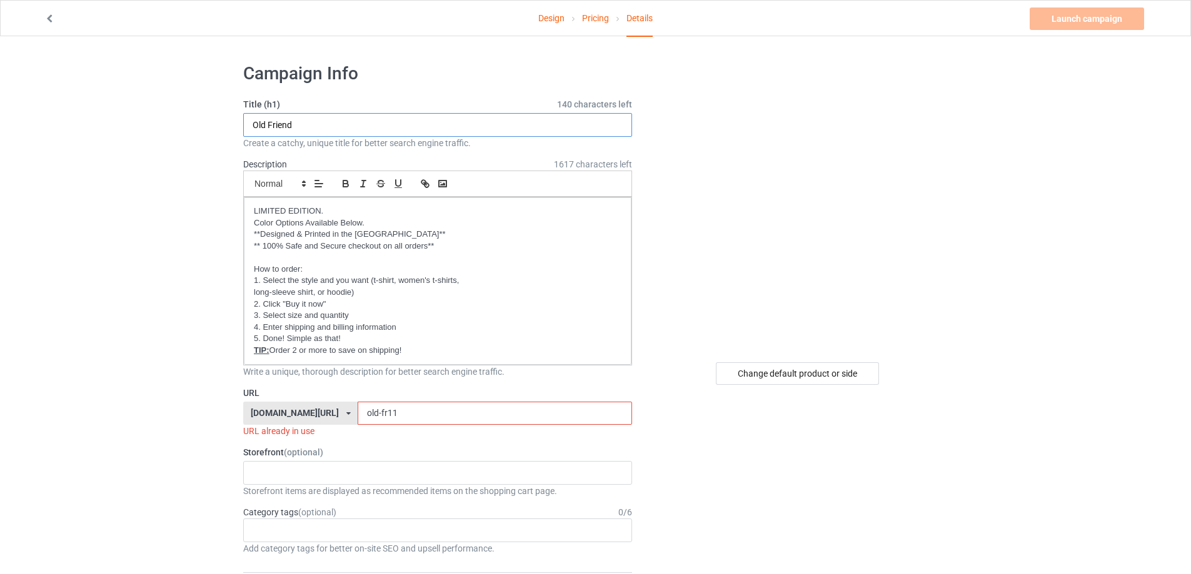
click at [311, 128] on input "Old Friend" at bounding box center [437, 125] width 389 height 24
click at [394, 415] on input "old-fr11" at bounding box center [495, 414] width 274 height 24
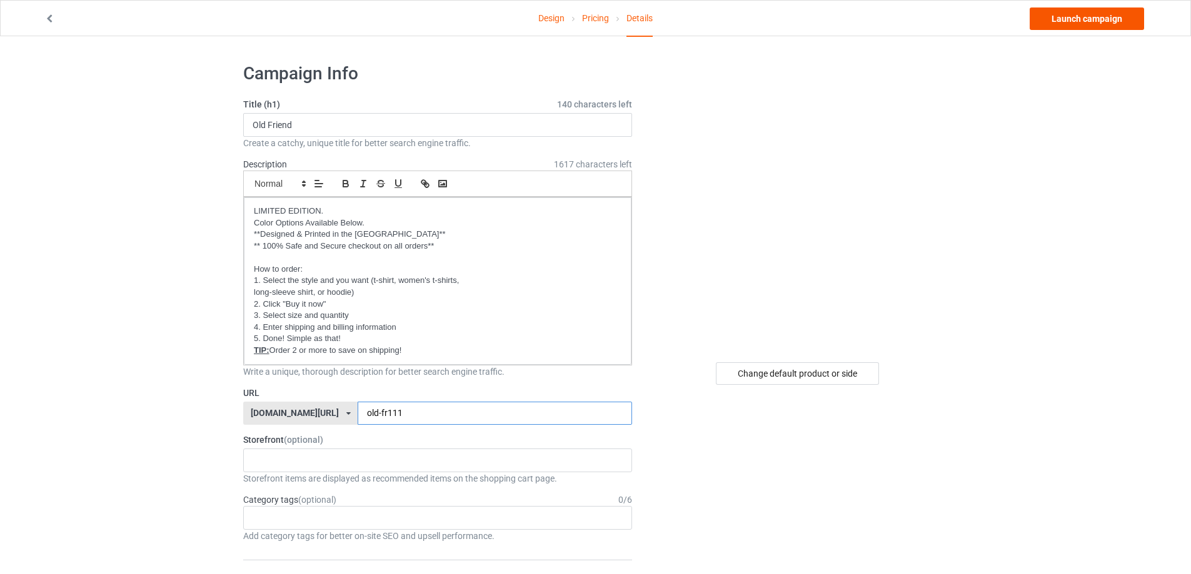
type input "old-fr111"
click at [1057, 14] on link "Launch campaign" at bounding box center [1087, 19] width 114 height 23
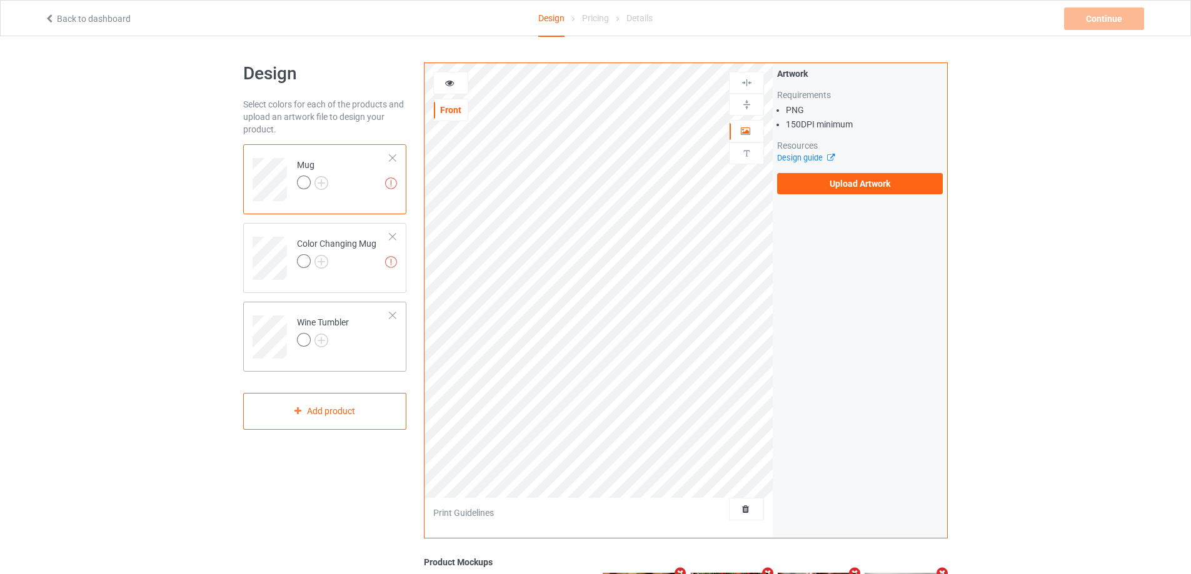
click at [351, 315] on td "Wine Tumbler" at bounding box center [343, 333] width 107 height 52
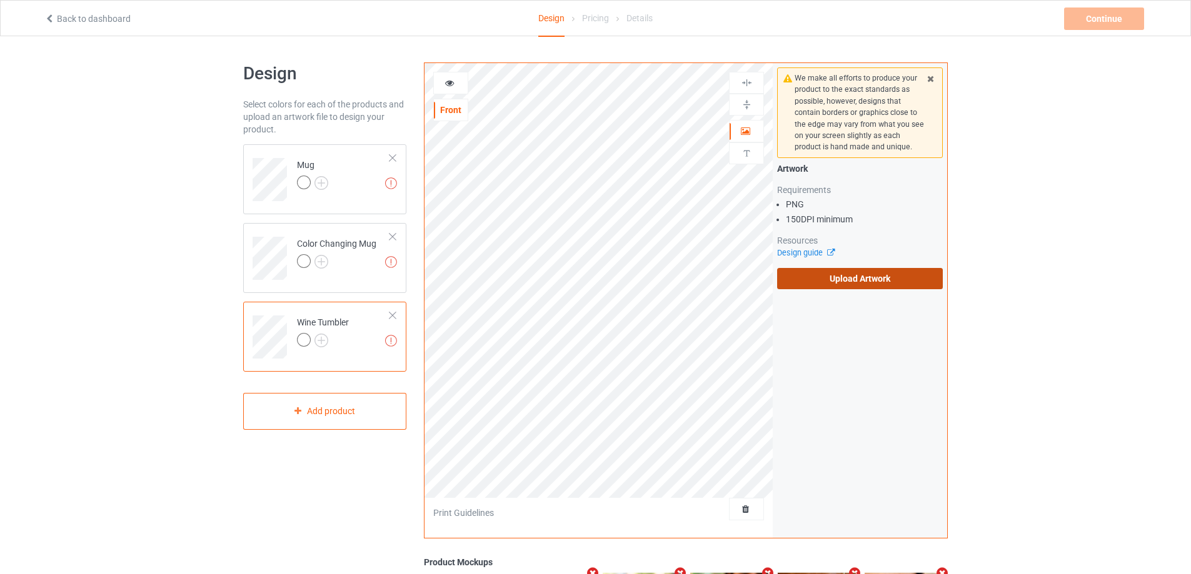
click at [830, 286] on label "Upload Artwork" at bounding box center [860, 278] width 166 height 21
click at [0, 0] on input "Upload Artwork" at bounding box center [0, 0] width 0 height 0
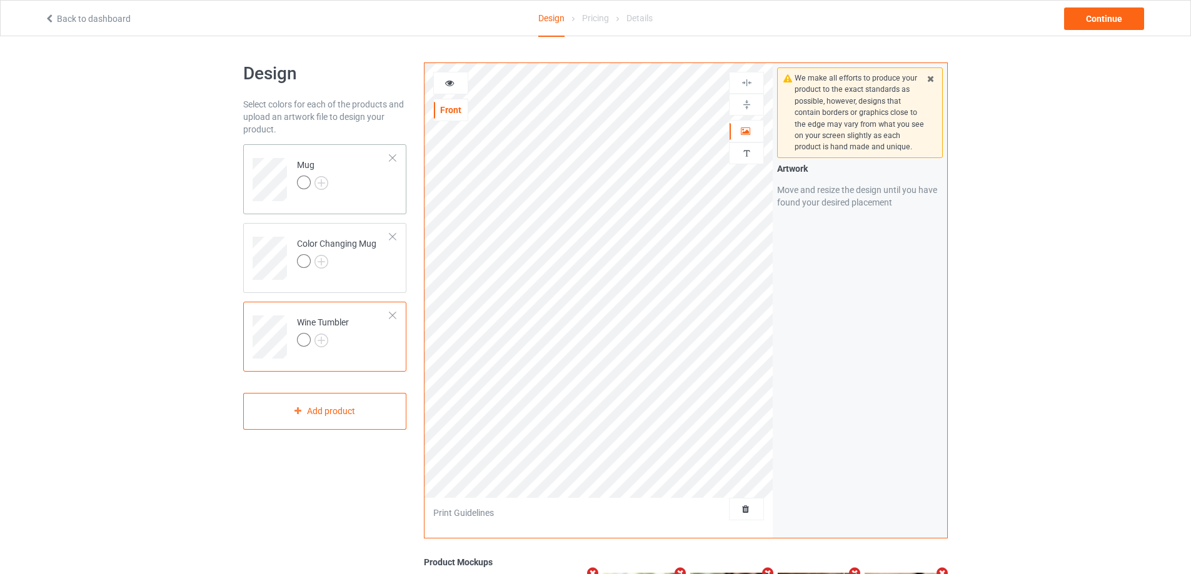
click at [367, 195] on td "Mug" at bounding box center [343, 175] width 107 height 52
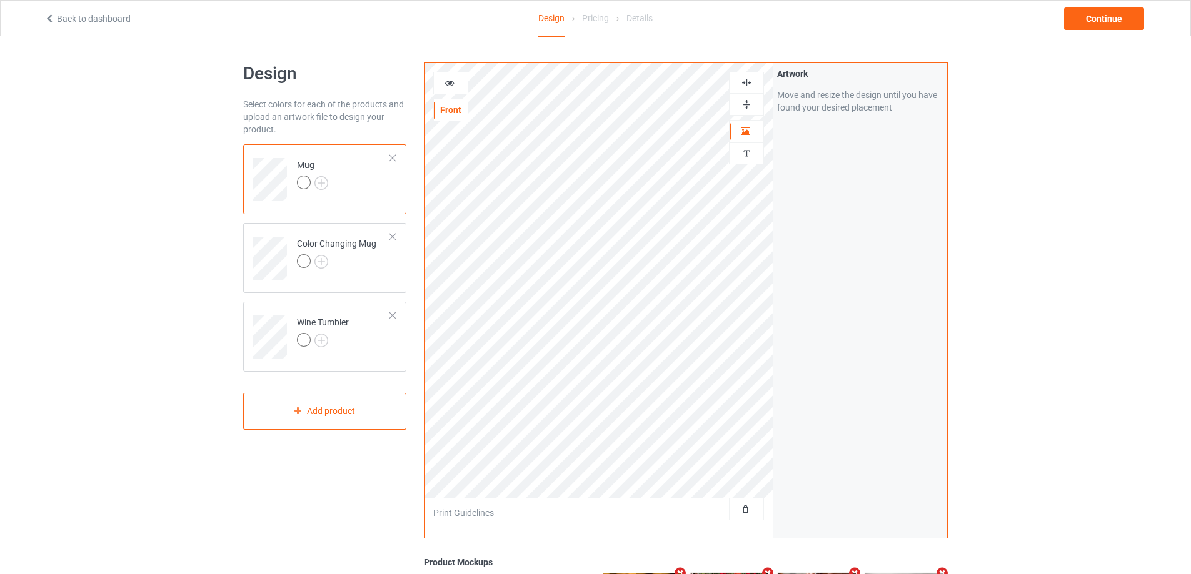
click at [583, 121] on div "Front Artwork Personalized text" at bounding box center [598, 280] width 349 height 435
drag, startPoint x: 460, startPoint y: 86, endPoint x: 448, endPoint y: 81, distance: 13.5
click at [448, 81] on icon at bounding box center [449, 81] width 11 height 9
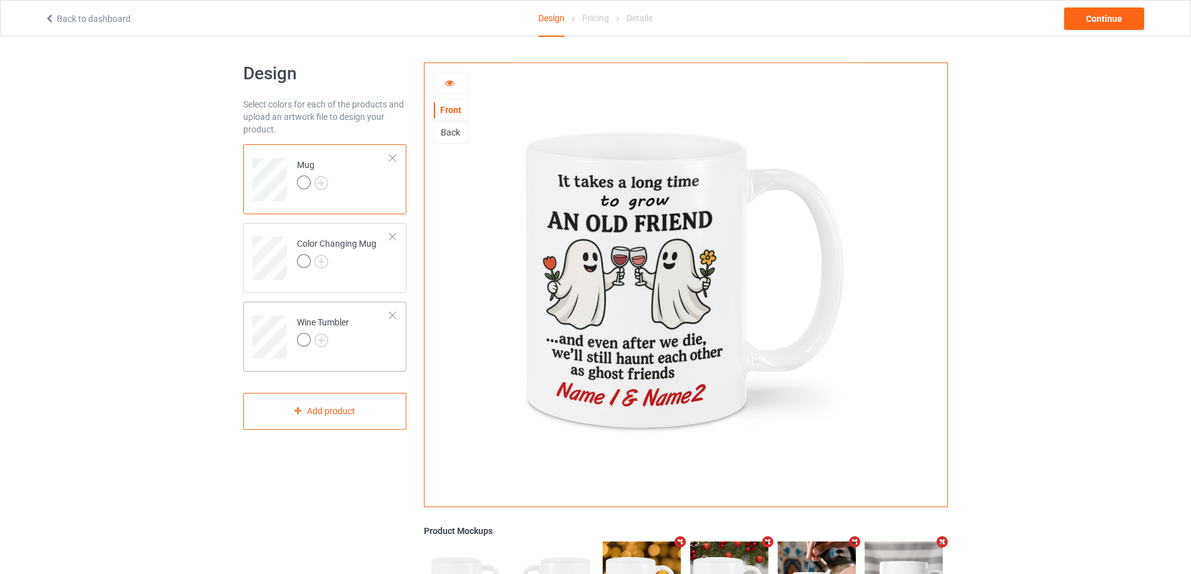
click at [366, 337] on td "Wine Tumbler" at bounding box center [343, 333] width 107 height 52
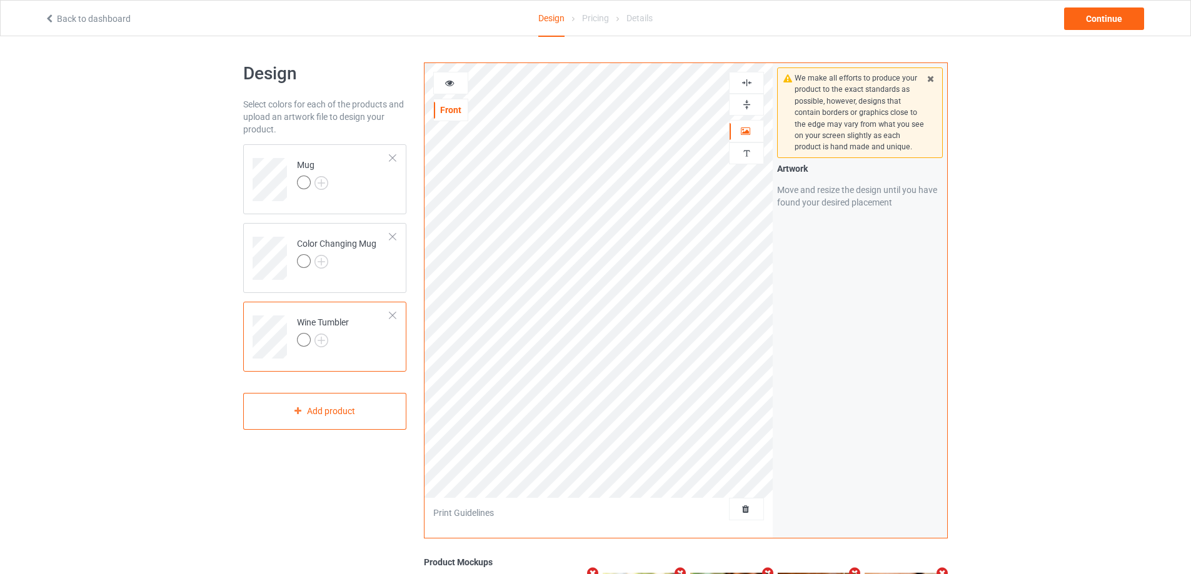
click at [447, 84] on icon at bounding box center [449, 81] width 11 height 9
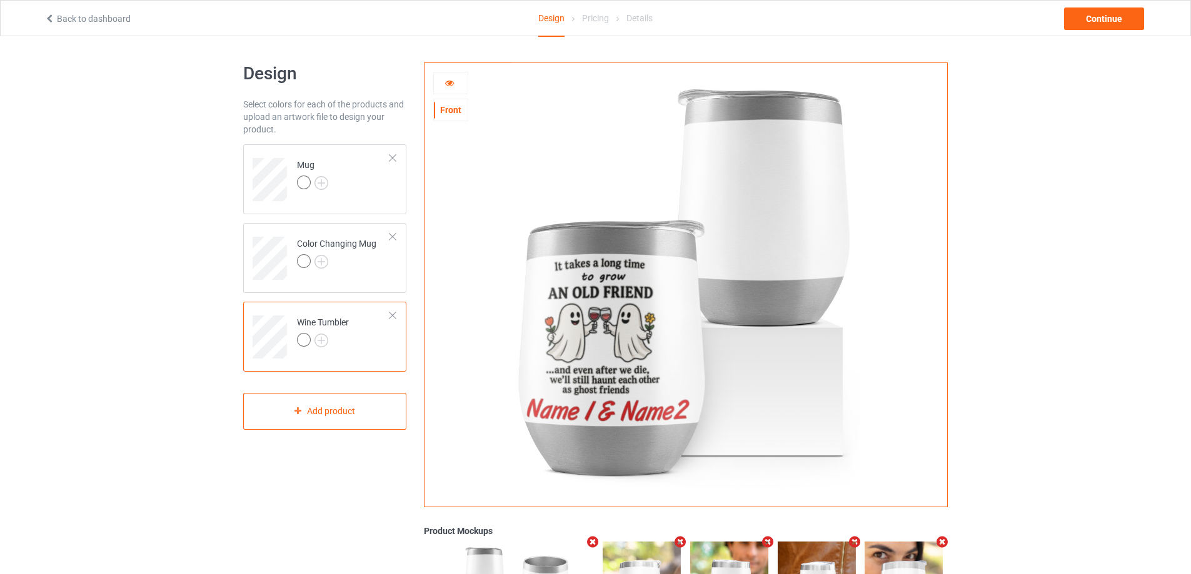
click at [453, 84] on icon at bounding box center [449, 81] width 11 height 9
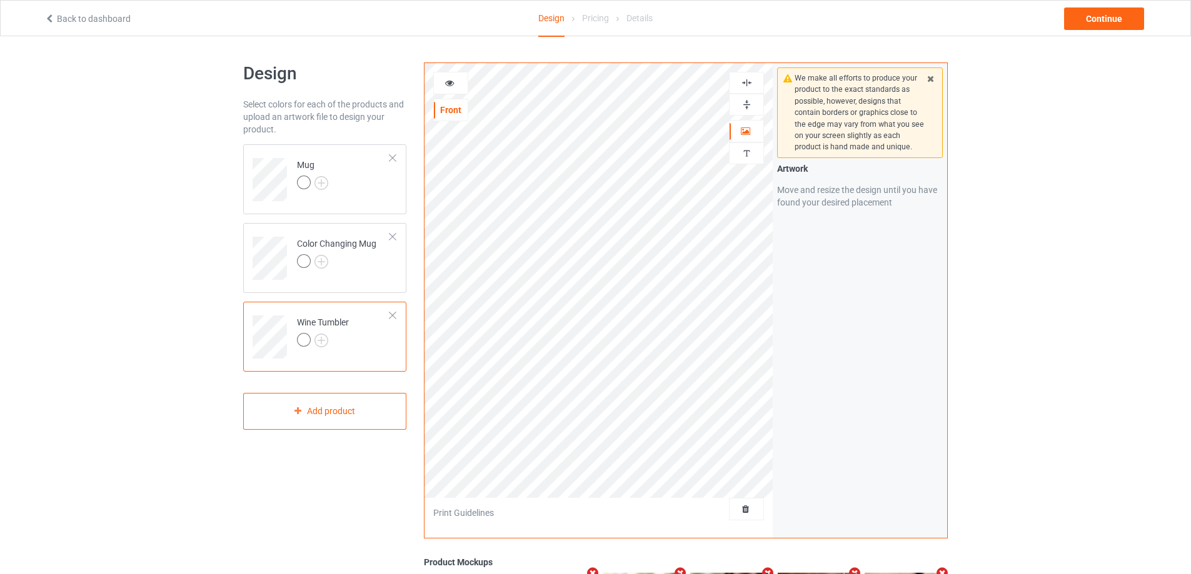
click at [447, 86] on icon at bounding box center [449, 81] width 11 height 9
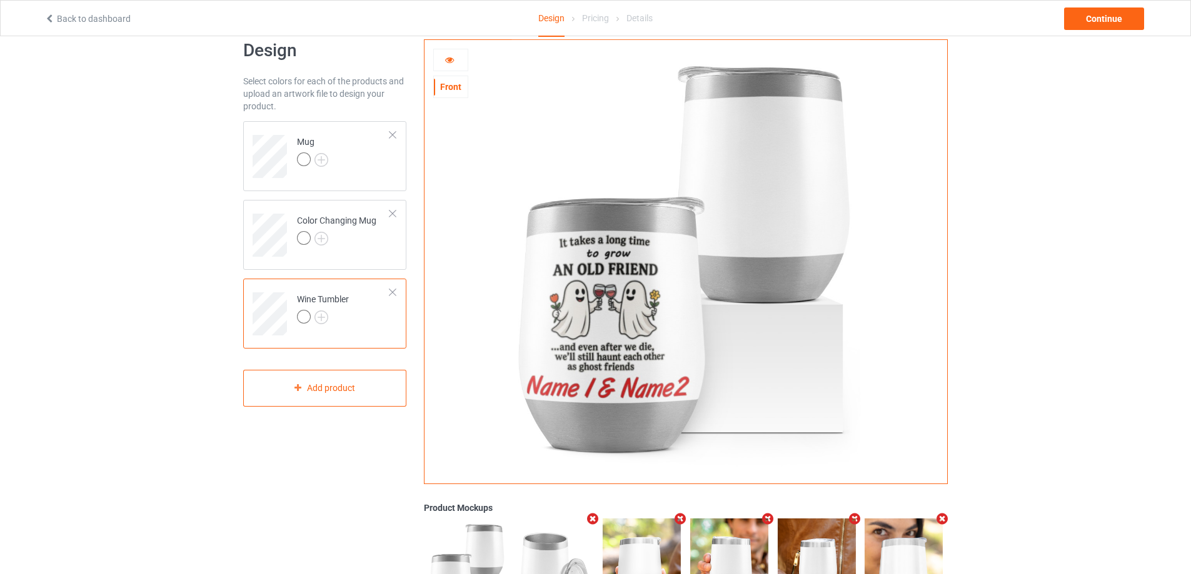
scroll to position [16, 0]
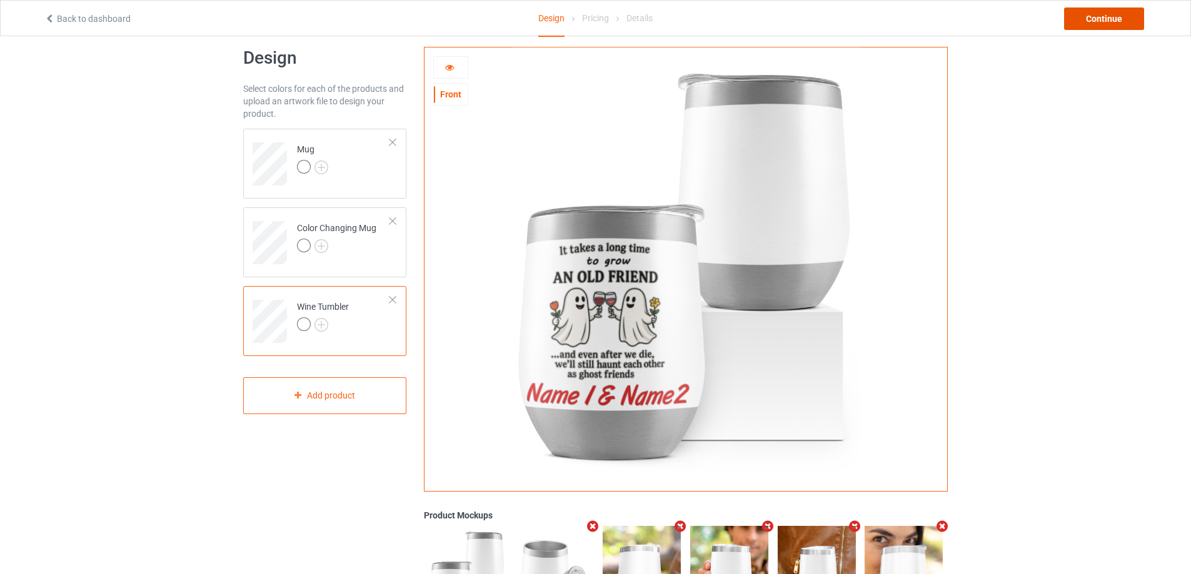
click at [1111, 24] on div "Continue" at bounding box center [1104, 19] width 80 height 23
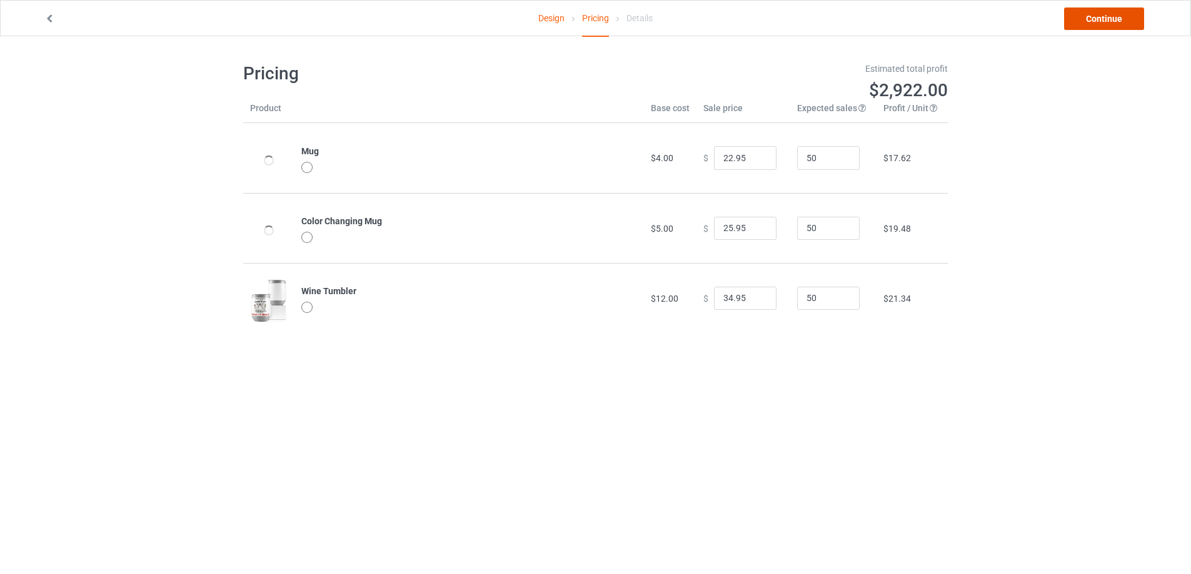
click at [1111, 24] on link "Continue" at bounding box center [1104, 19] width 80 height 23
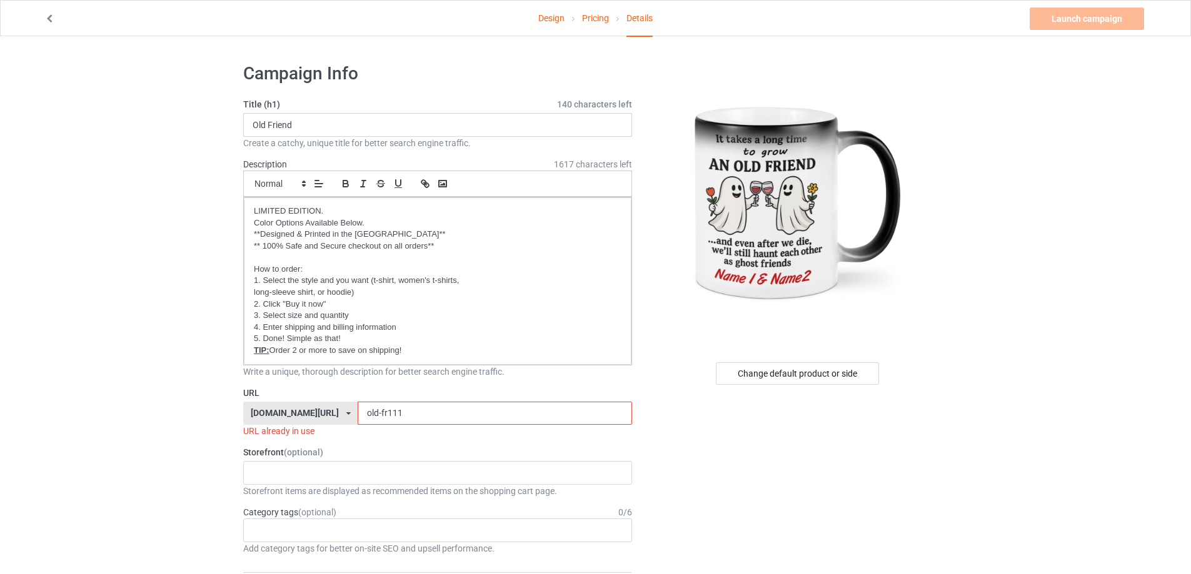
click at [391, 414] on input "old-fr111" at bounding box center [495, 414] width 274 height 24
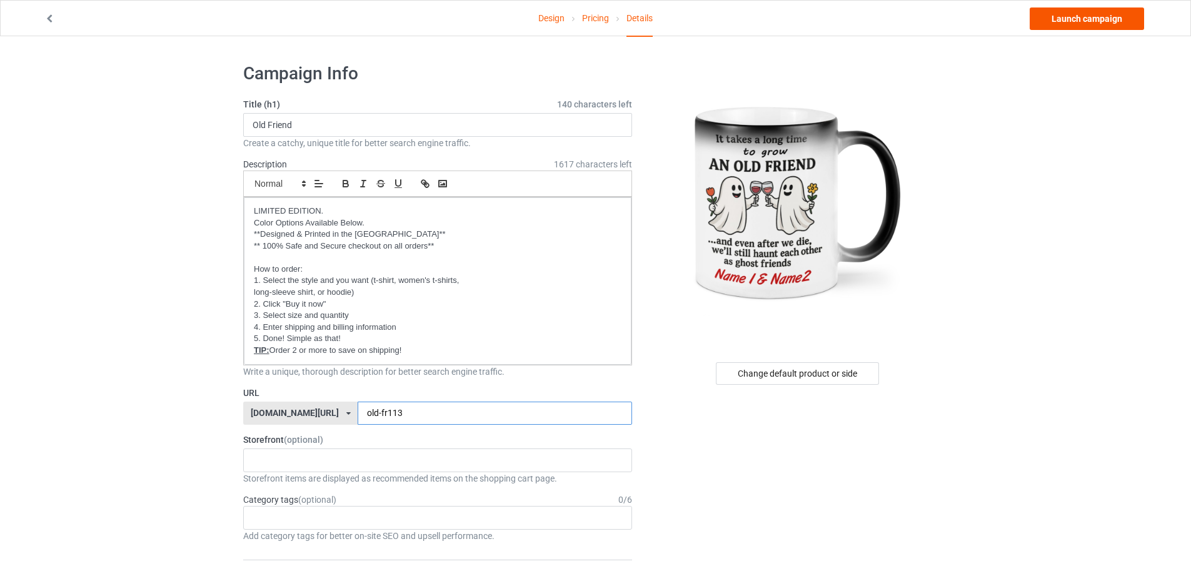
type input "old-fr113"
click at [1091, 16] on link "Launch campaign" at bounding box center [1087, 19] width 114 height 23
